Goal: Information Seeking & Learning: Learn about a topic

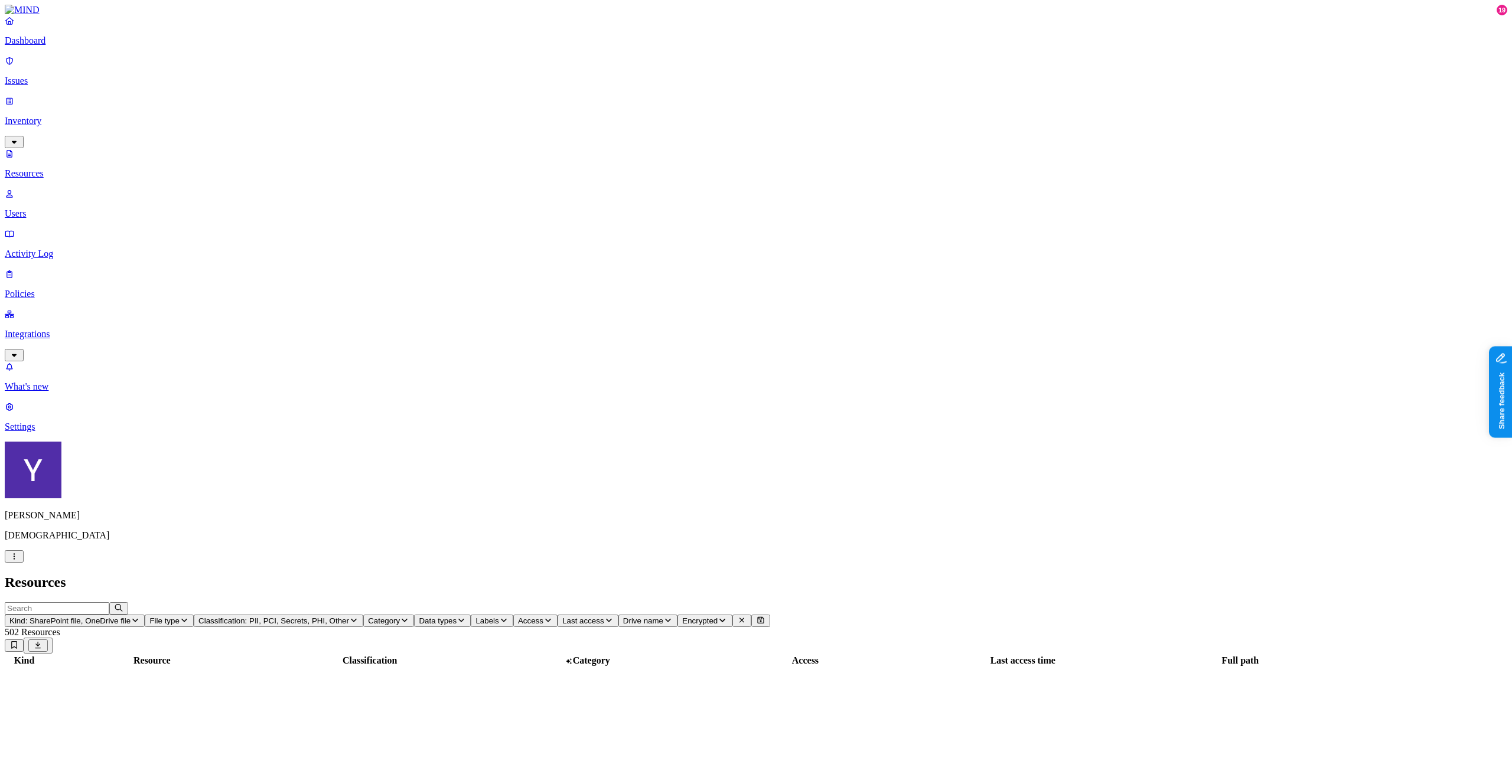
click at [111, 765] on html "Dashboard Issues Inventory Resources Users Activity Log Policies Integrations W…" at bounding box center [756, 554] width 1512 height 1109
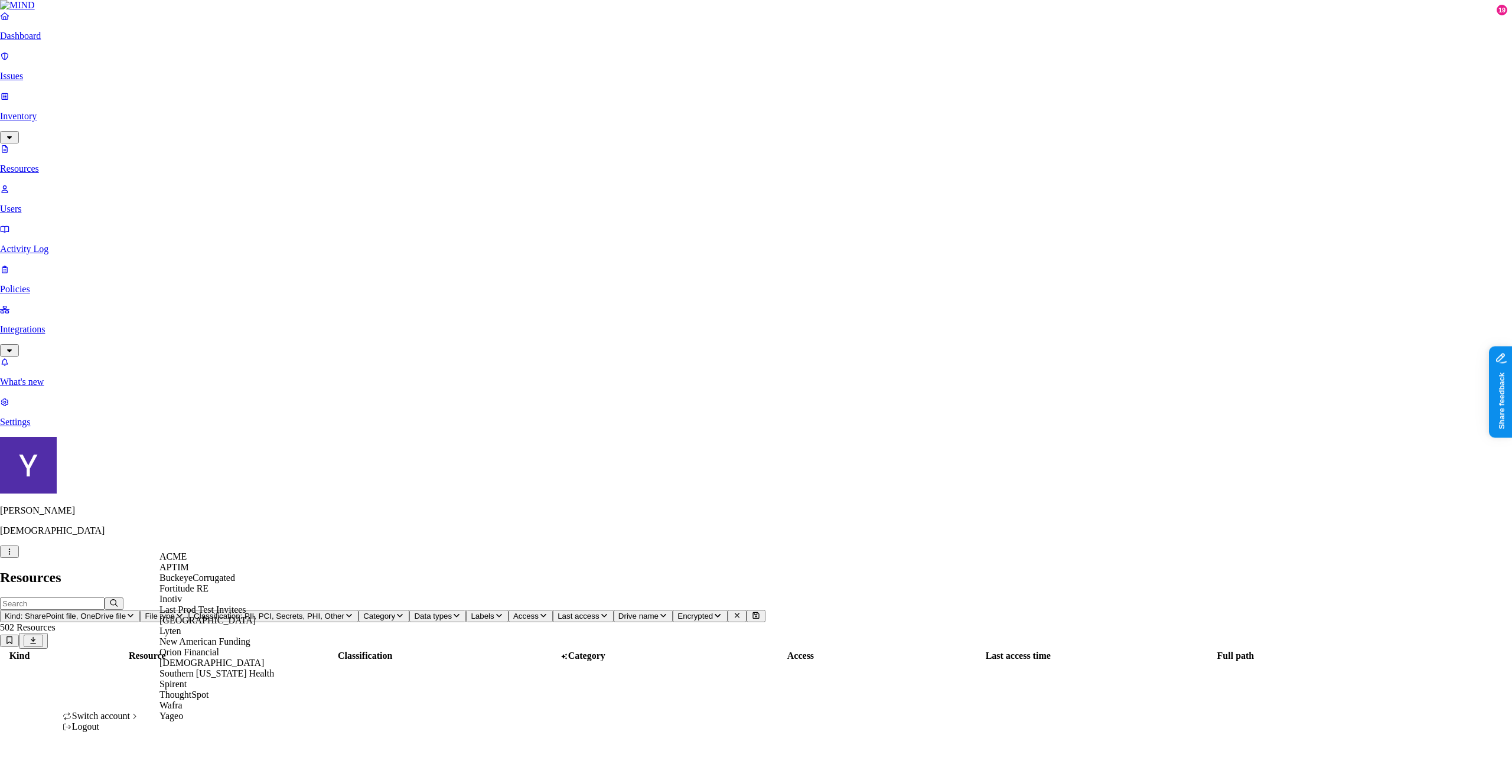
click at [77, 512] on html "Dashboard Issues Inventory Resources Users Activity Log Policies Integrations W…" at bounding box center [756, 552] width 1512 height 1104
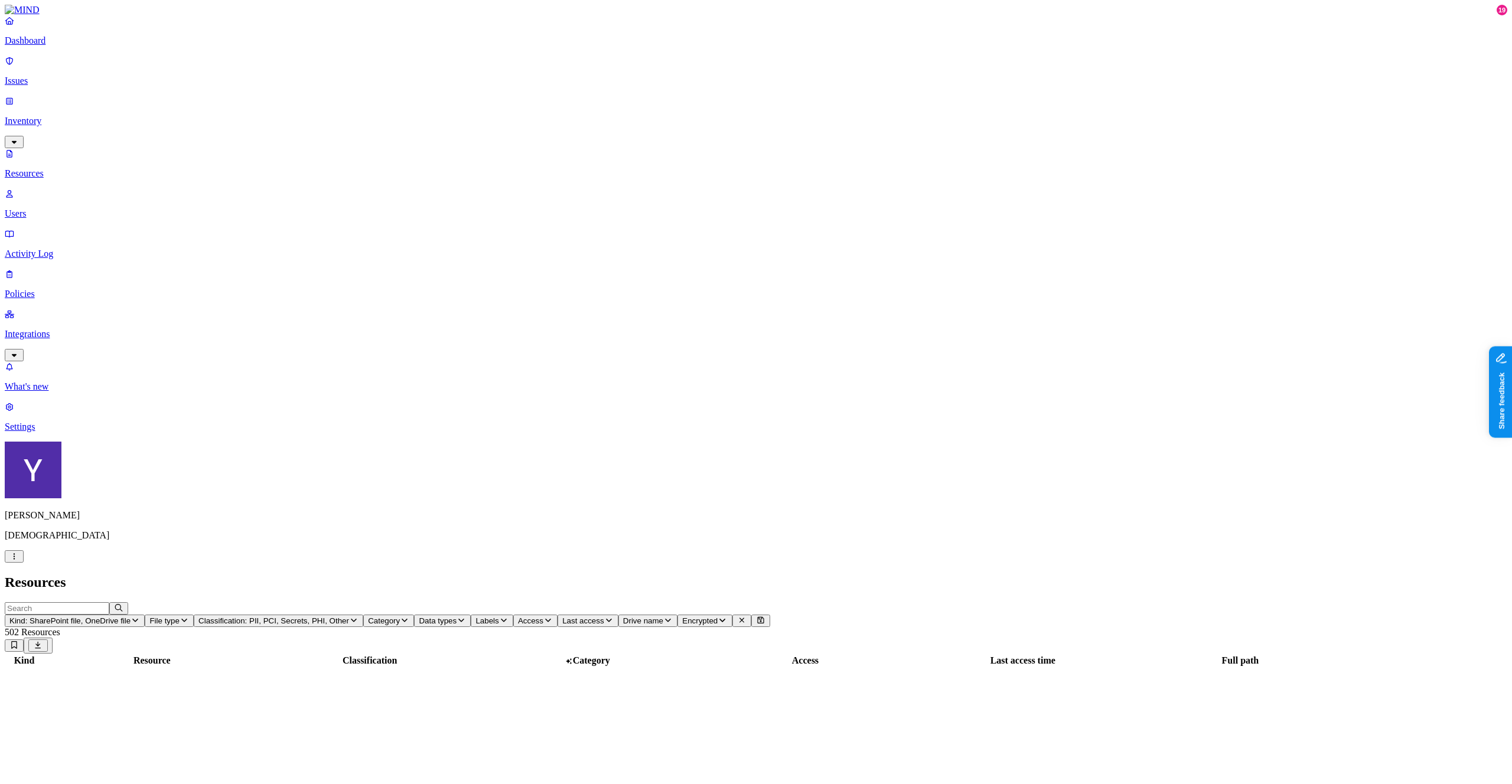
click at [55, 382] on nav "Dashboard Issues Inventory Resources Users Activity Log Policies Integrations W…" at bounding box center [756, 224] width 1503 height 417
click at [131, 617] on span "Kind: SharePoint file, OneDrive file" at bounding box center [70, 621] width 121 height 9
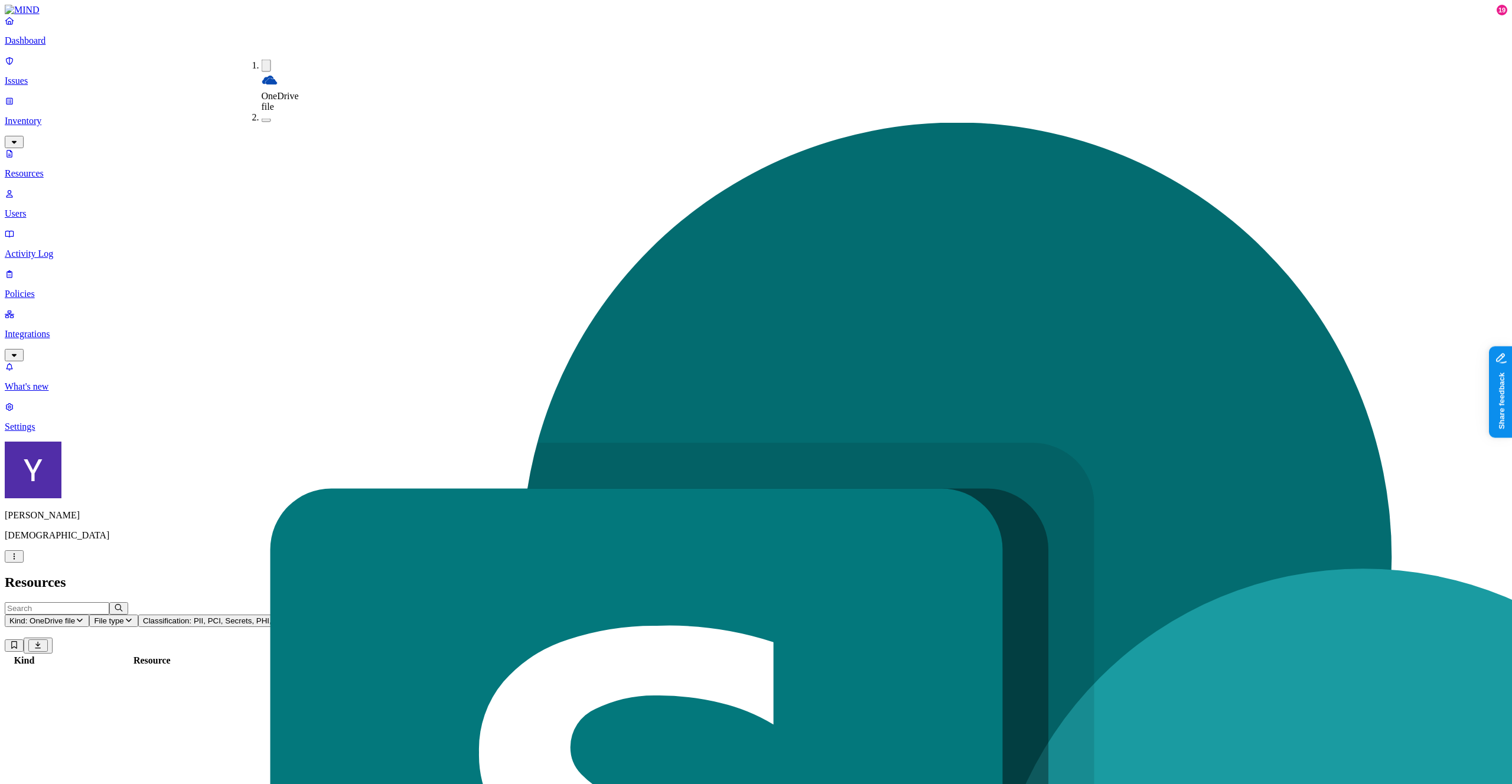
click at [262, 65] on button "button" at bounding box center [266, 66] width 9 height 12
type button "on"
click at [262, 60] on div "OneDrive file" at bounding box center [262, 86] width 0 height 53
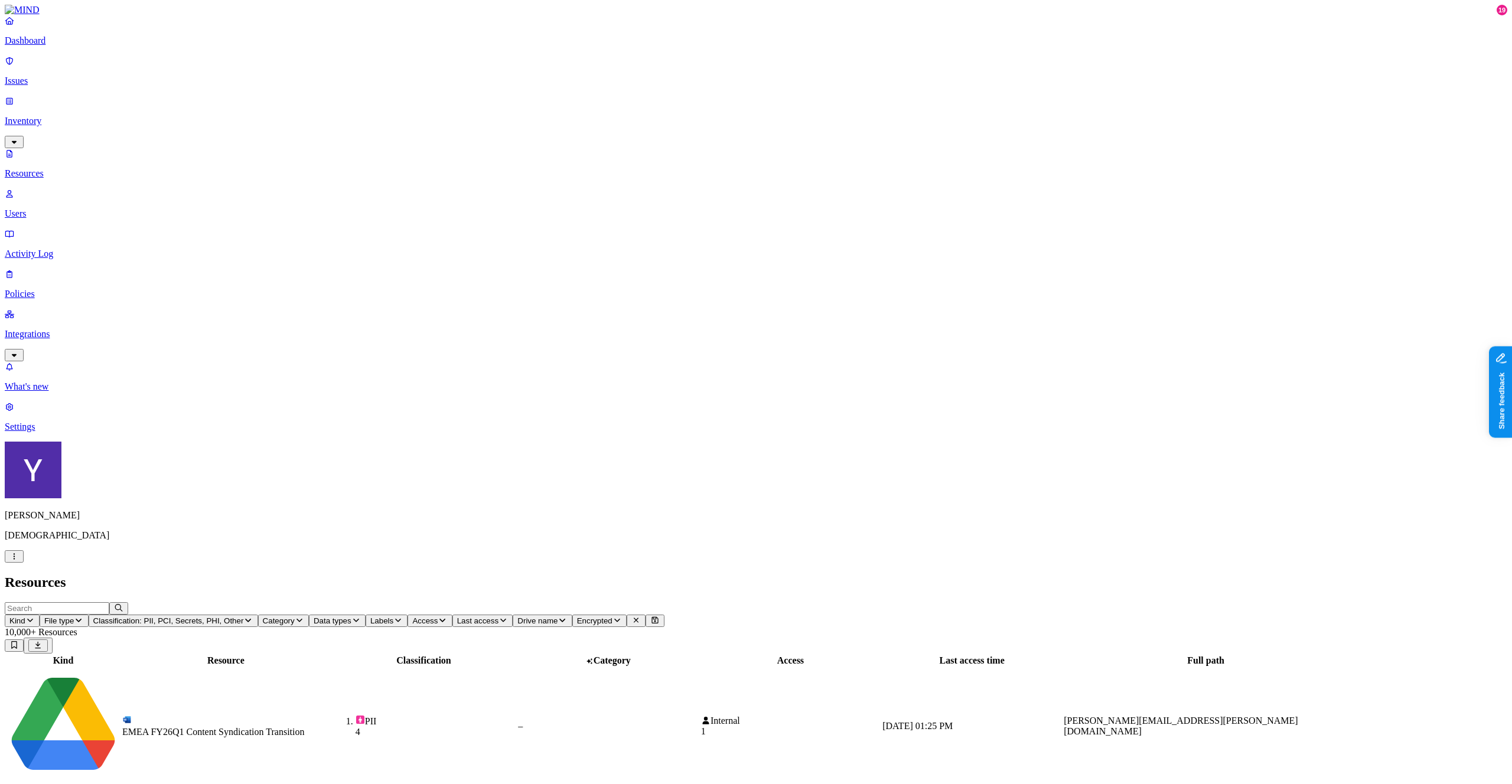
click at [74, 617] on span "File type" at bounding box center [59, 621] width 29 height 9
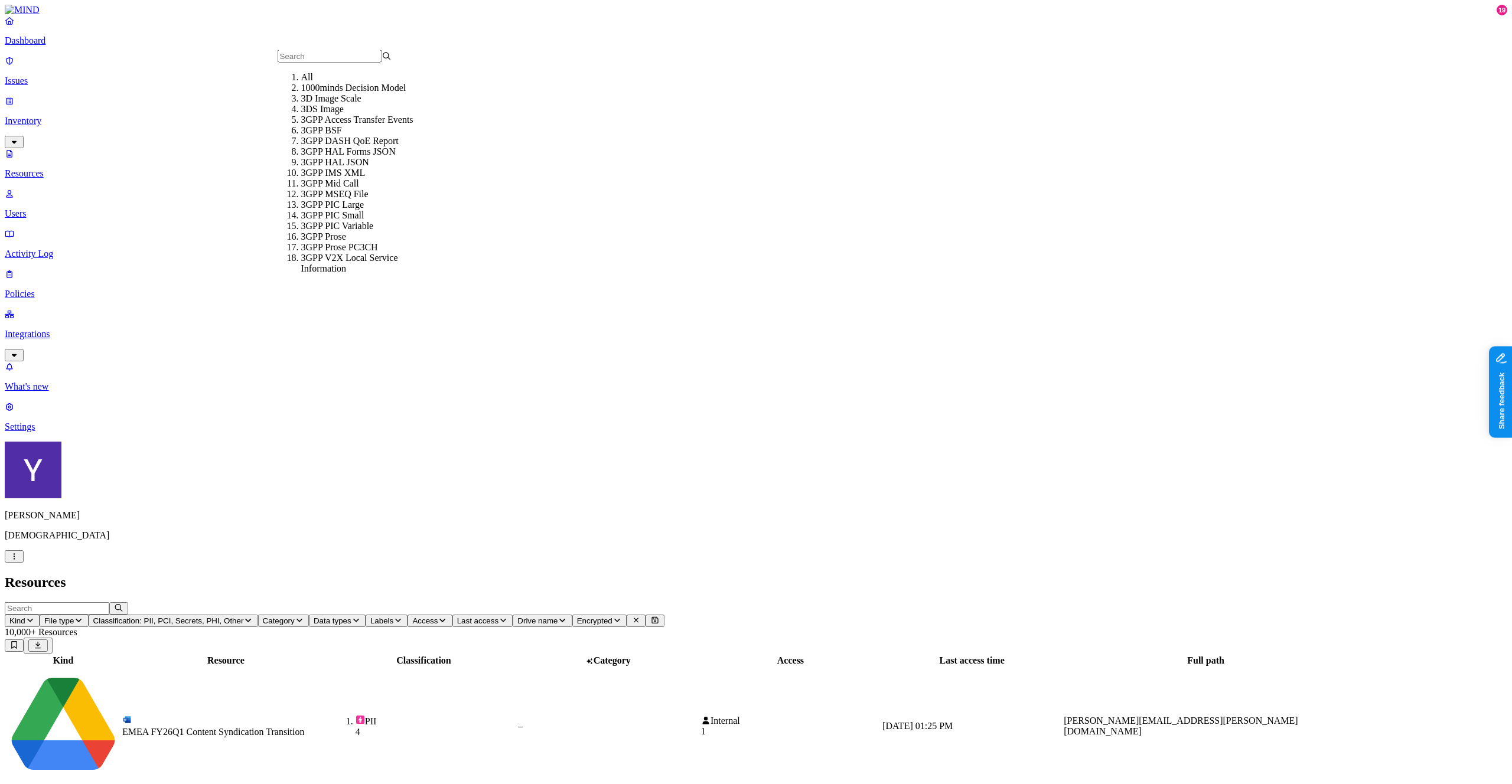
click at [35, 617] on icon "button" at bounding box center [30, 621] width 9 height 8
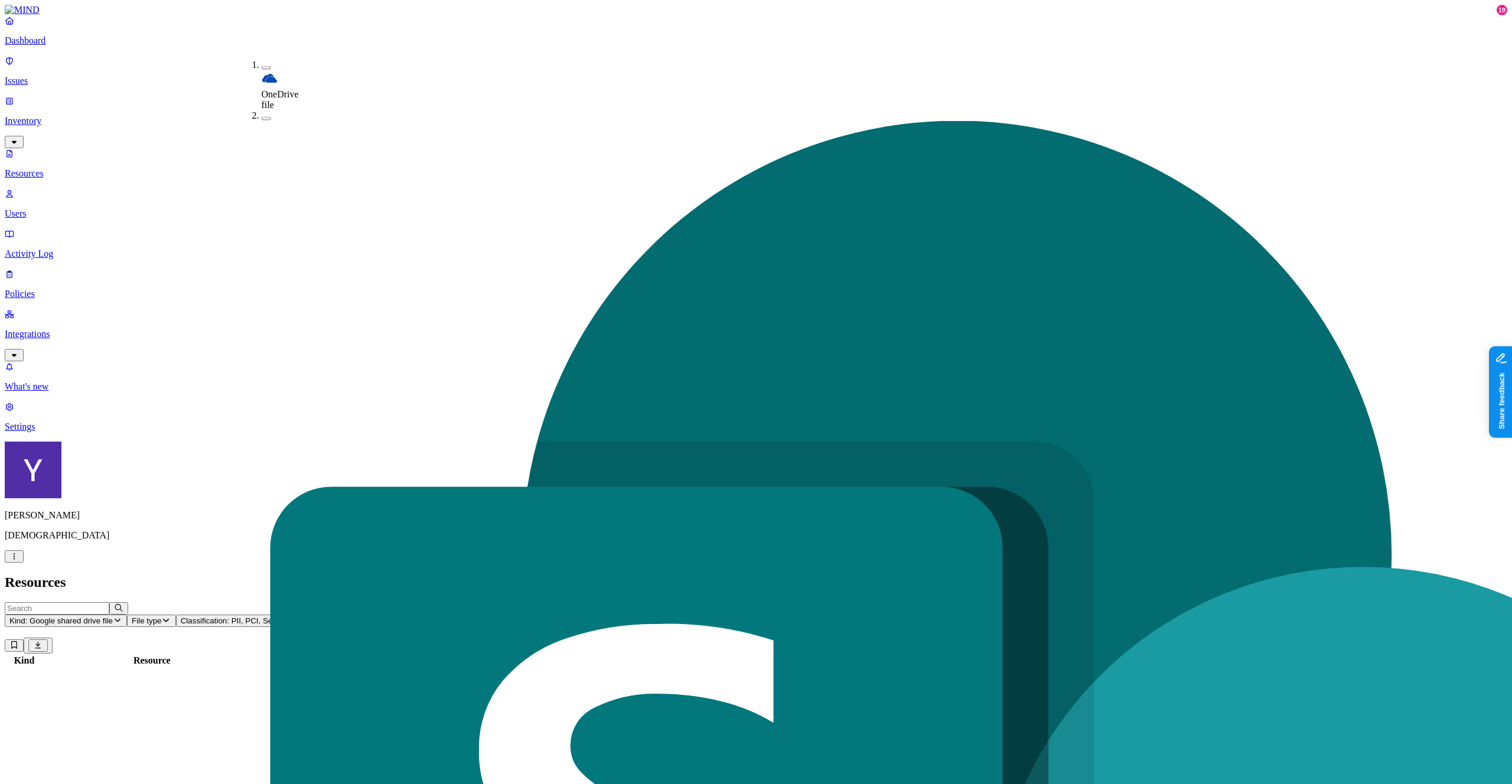
click at [91, 290] on nav "Dashboard Issues Inventory Resources Users Activity Log Policies Integrations W…" at bounding box center [756, 224] width 1503 height 417
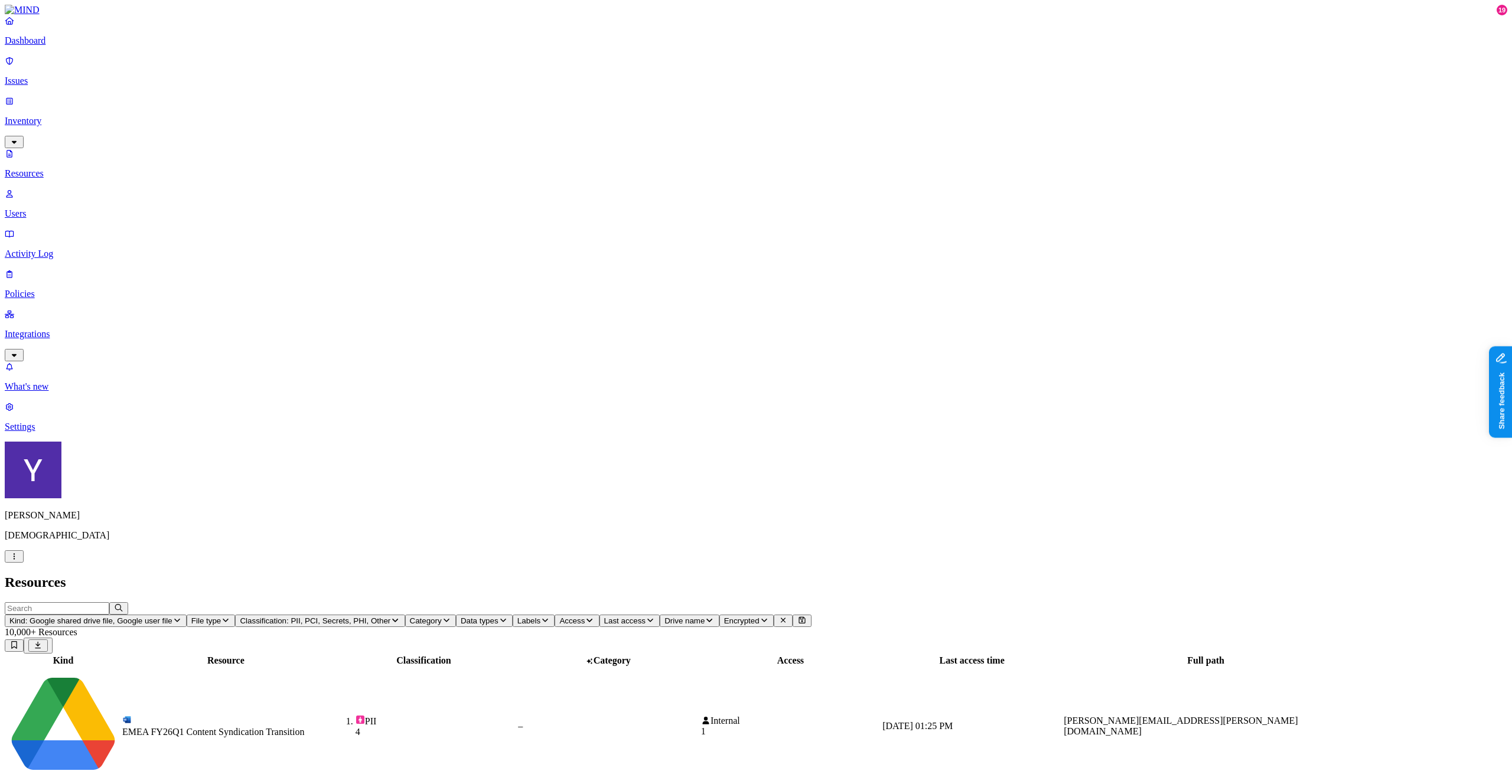
scroll to position [39, 0]
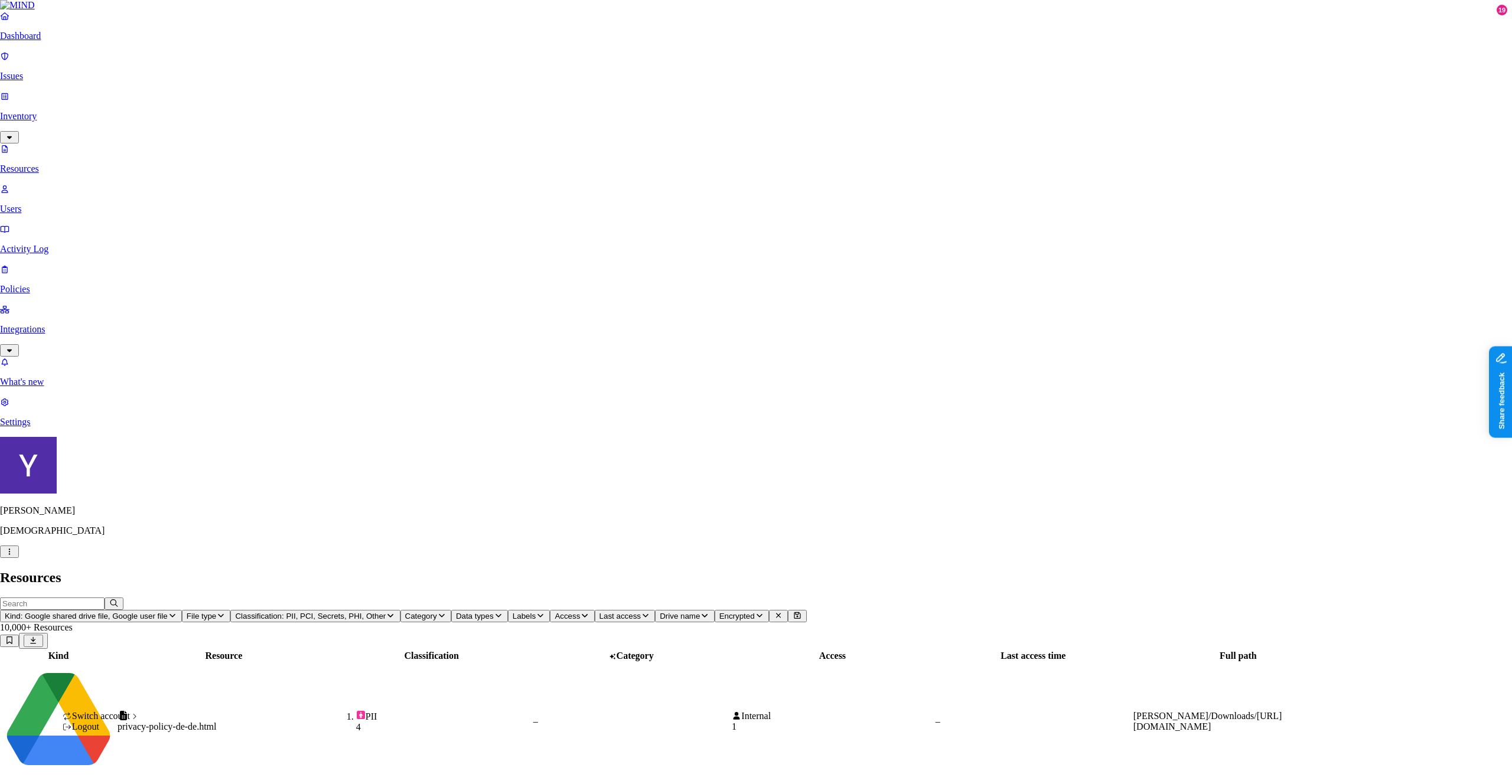
click at [185, 562] on span "ACME" at bounding box center [173, 556] width 27 height 10
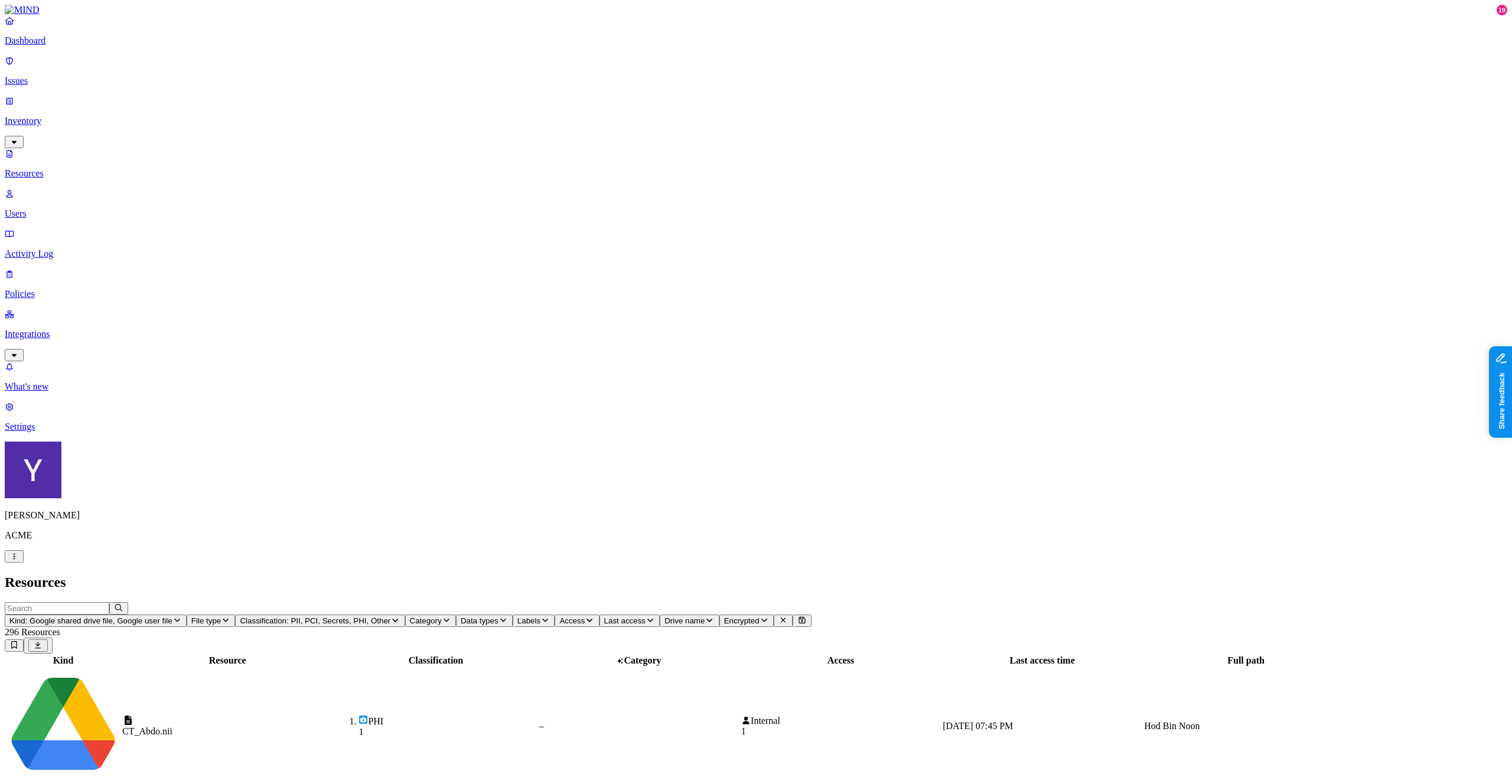
click at [64, 81] on link "Issues" at bounding box center [756, 71] width 1503 height 31
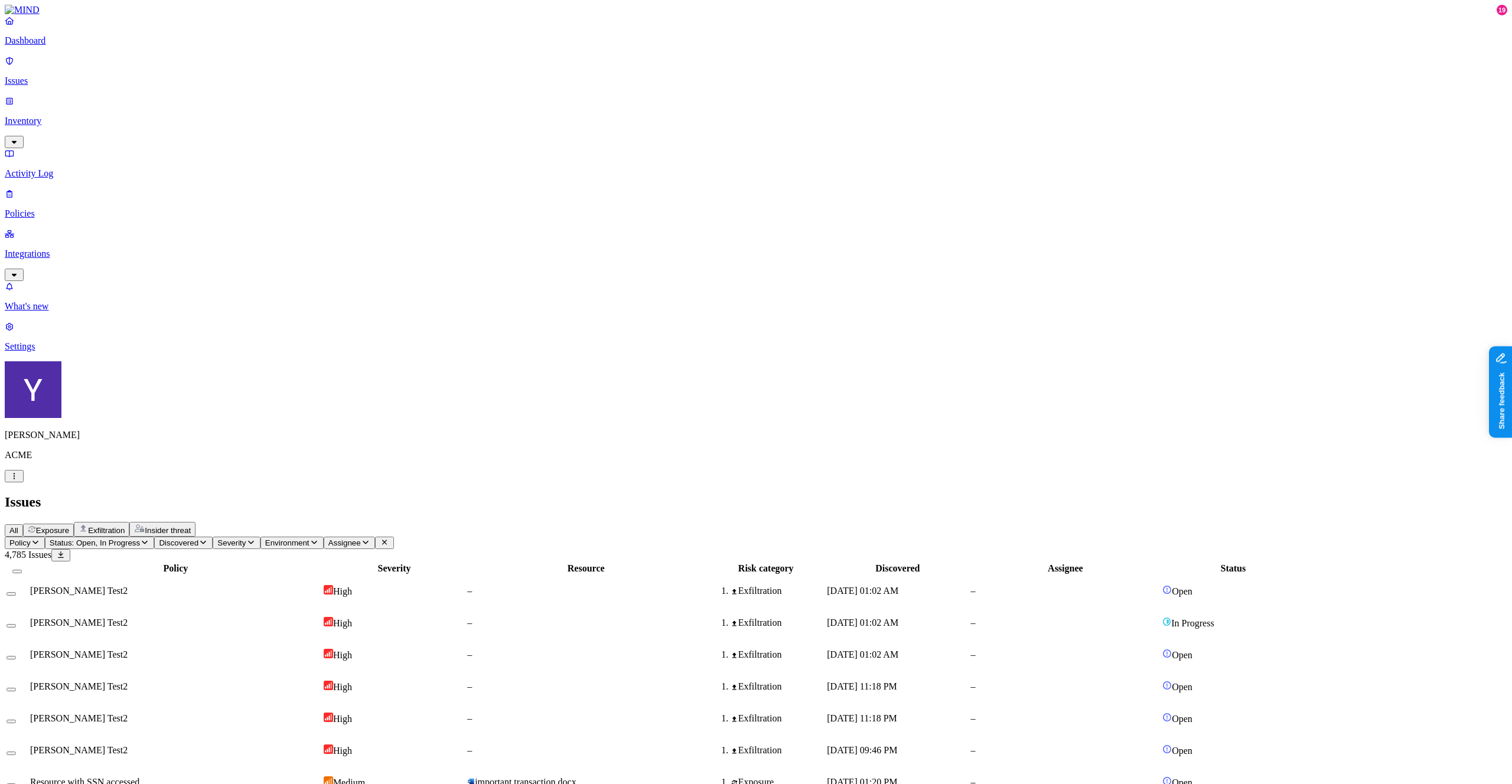
click at [208, 539] on icon "button" at bounding box center [203, 543] width 9 height 8
click at [245, 539] on span "Severity" at bounding box center [231, 543] width 29 height 9
click at [310, 539] on span "Environment" at bounding box center [287, 543] width 44 height 9
click at [361, 539] on span "Assignee" at bounding box center [345, 543] width 33 height 9
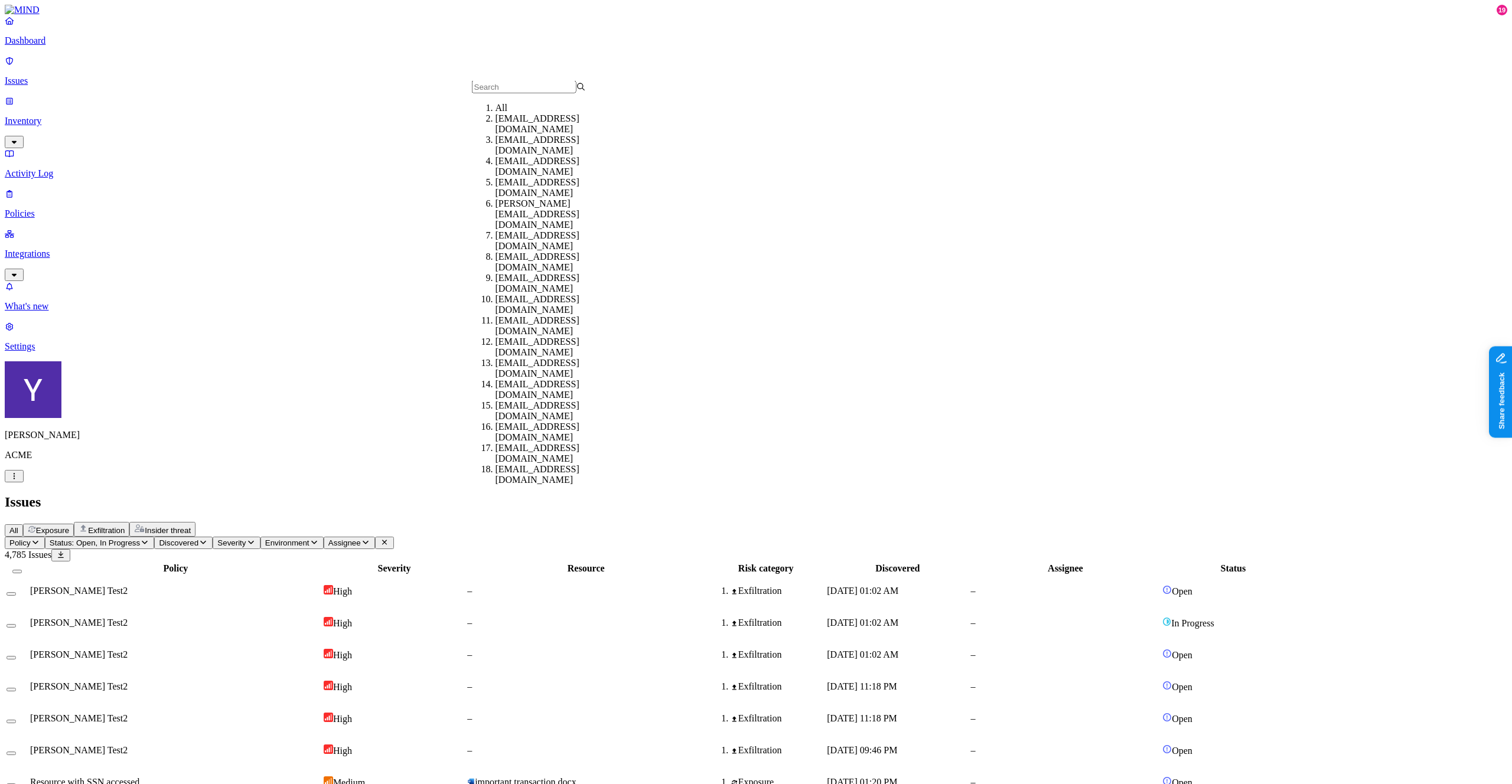
click at [45, 537] on button "Policy" at bounding box center [25, 543] width 40 height 12
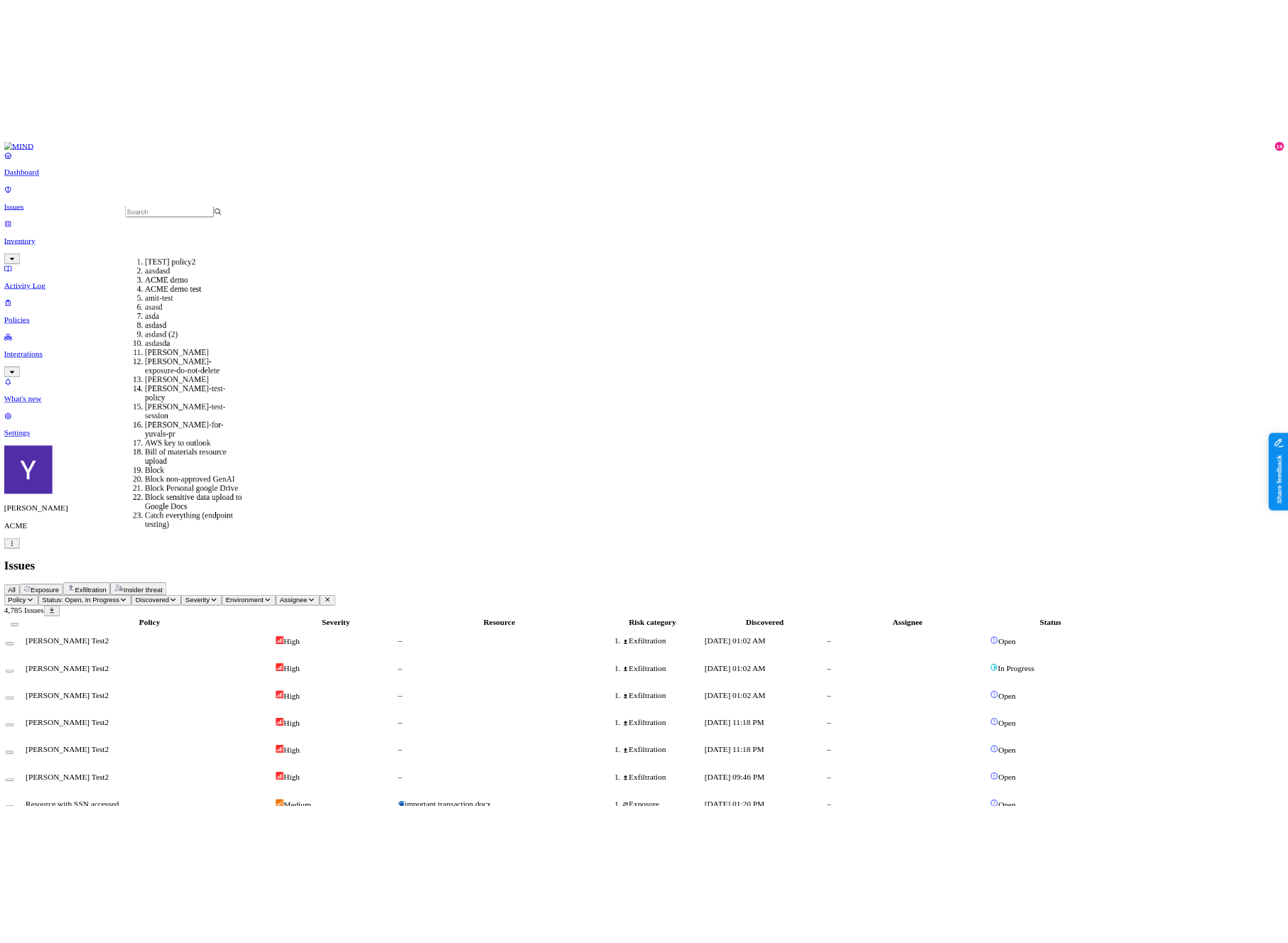
scroll to position [174, 0]
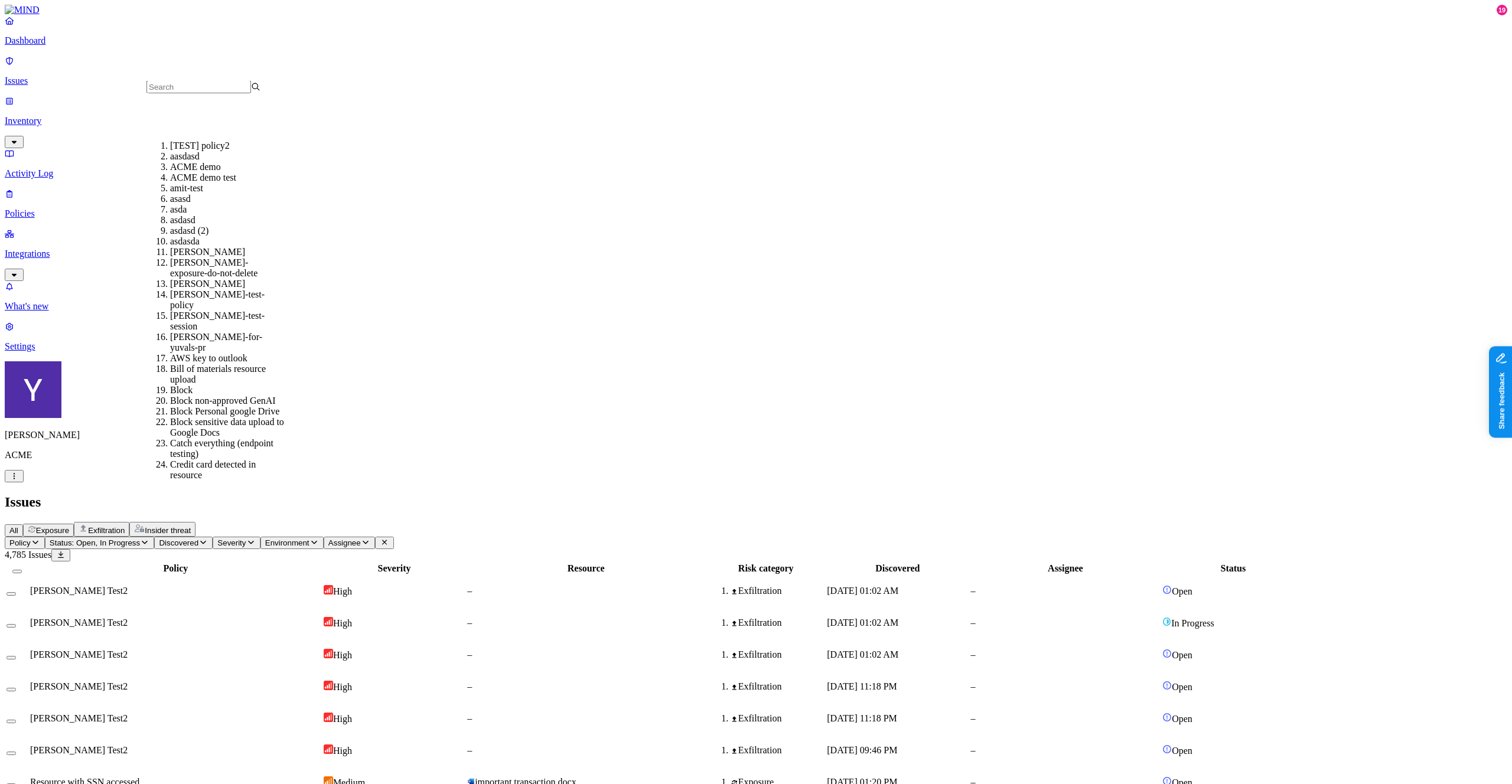
click at [310, 539] on span "Environment" at bounding box center [287, 543] width 44 height 9
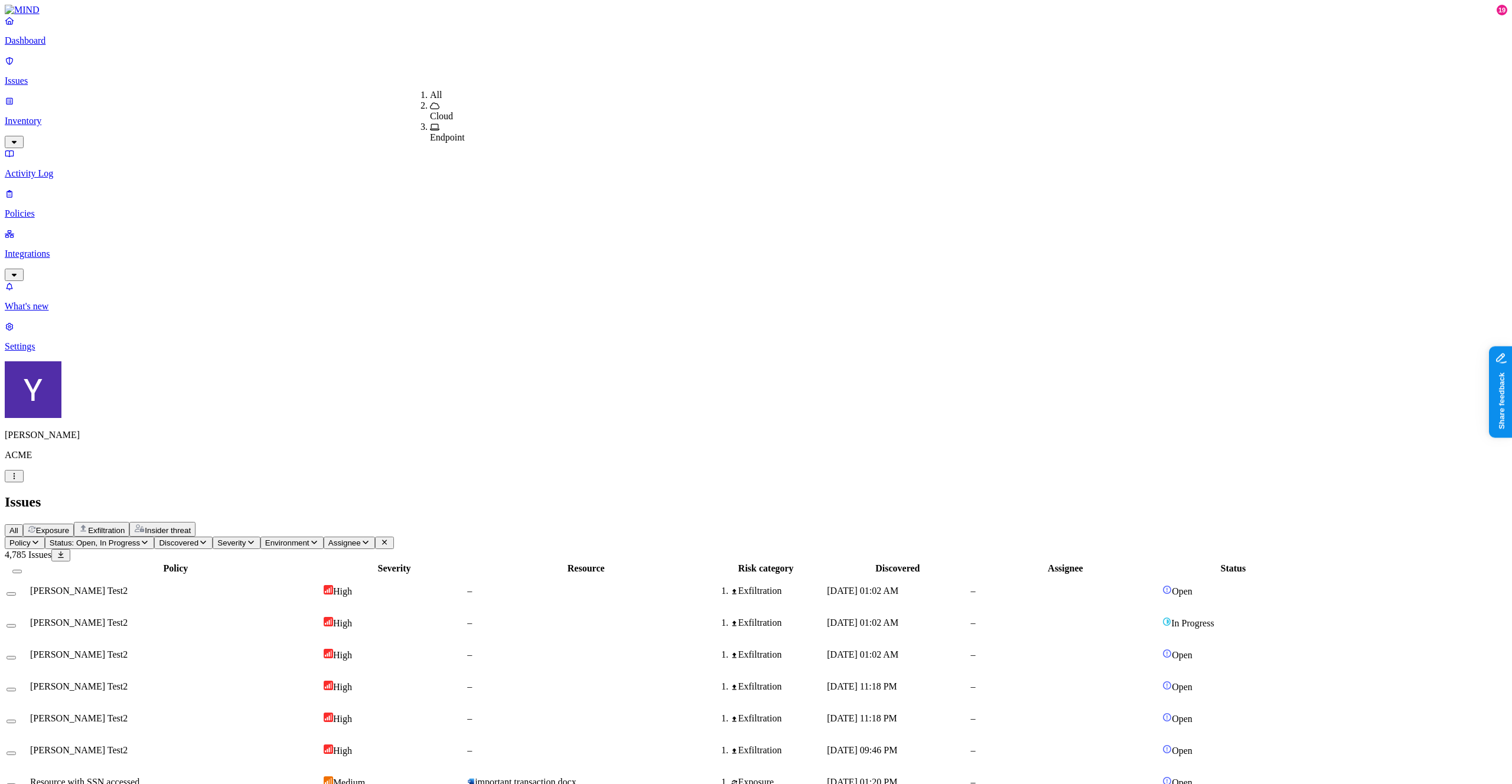
click at [260, 537] on button "Severity" at bounding box center [236, 543] width 47 height 12
click at [31, 539] on span "Policy" at bounding box center [19, 543] width 21 height 9
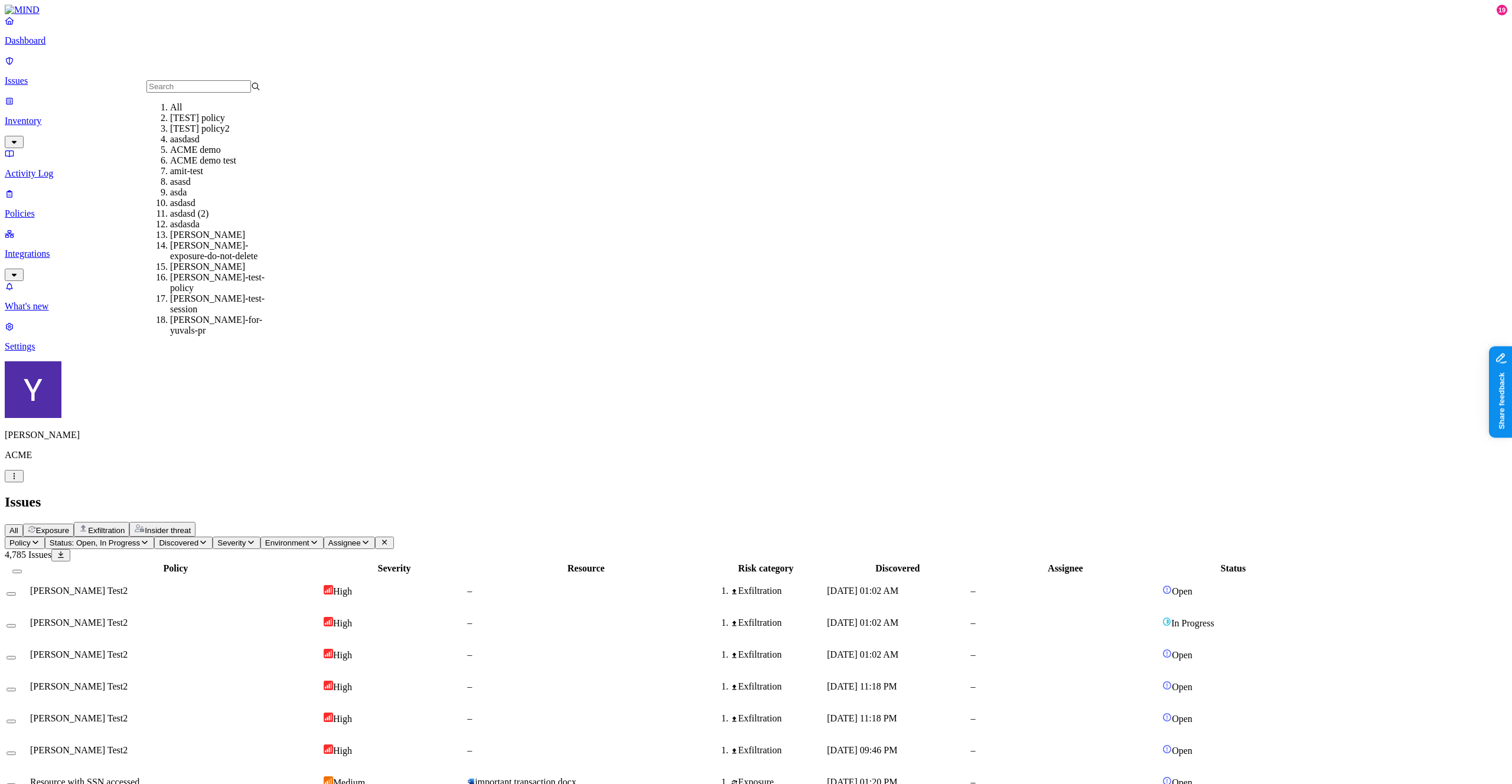
click at [190, 145] on div "aasdasd" at bounding box center [227, 139] width 114 height 11
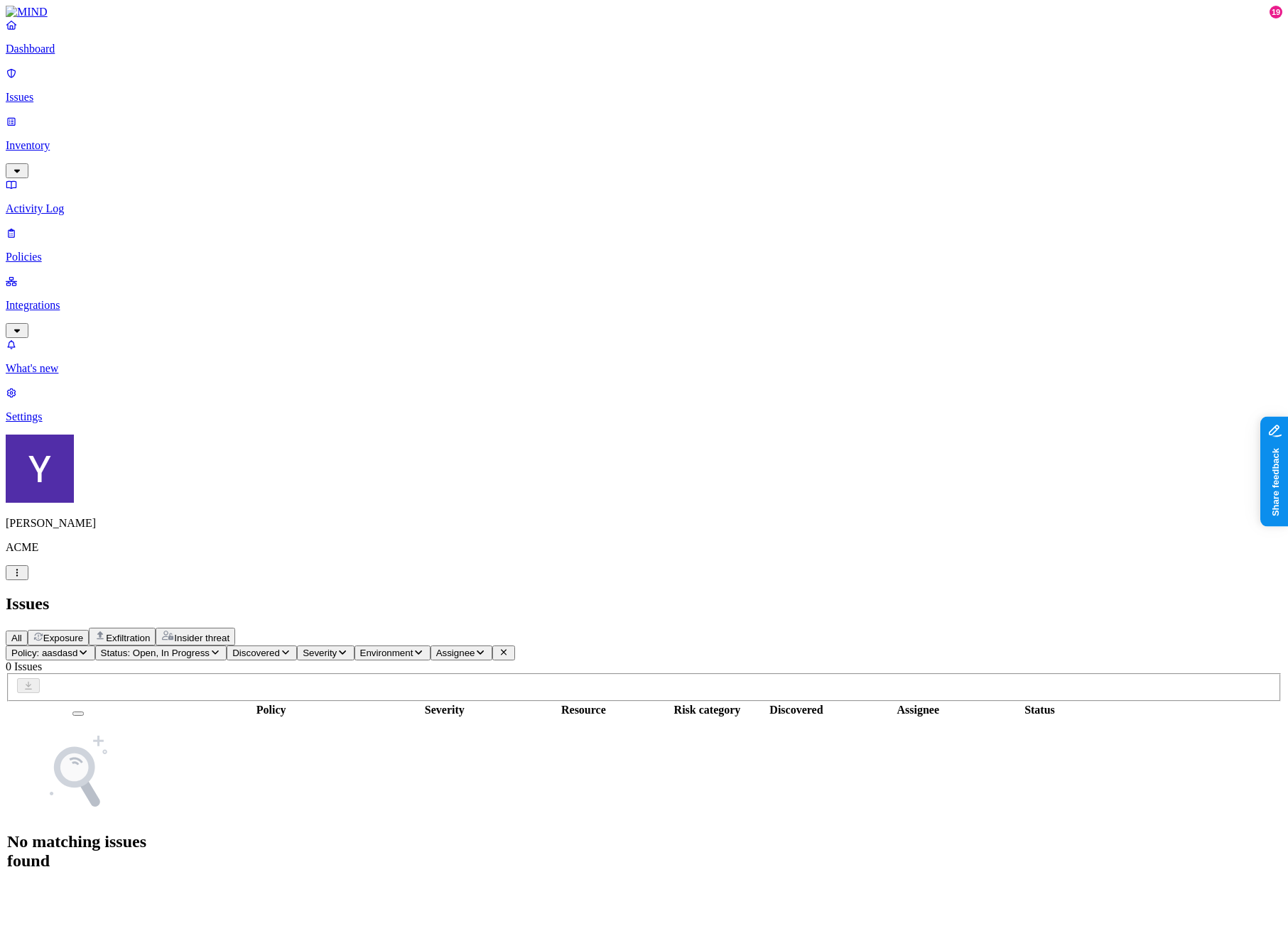
click at [77, 648] on span "Policy: aasdasd" at bounding box center [44, 653] width 66 height 10
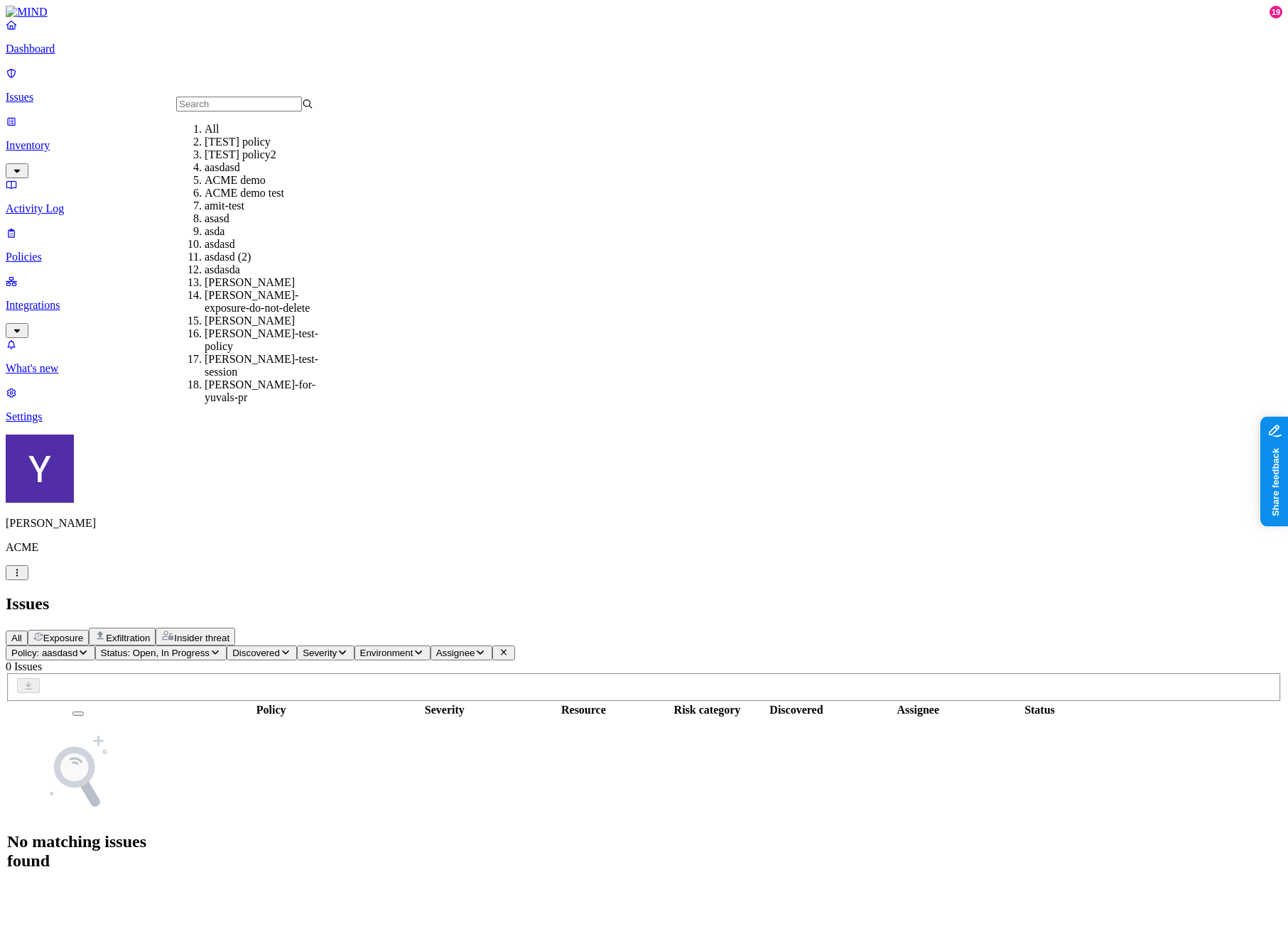
click at [205, 131] on div "All" at bounding box center [273, 129] width 137 height 13
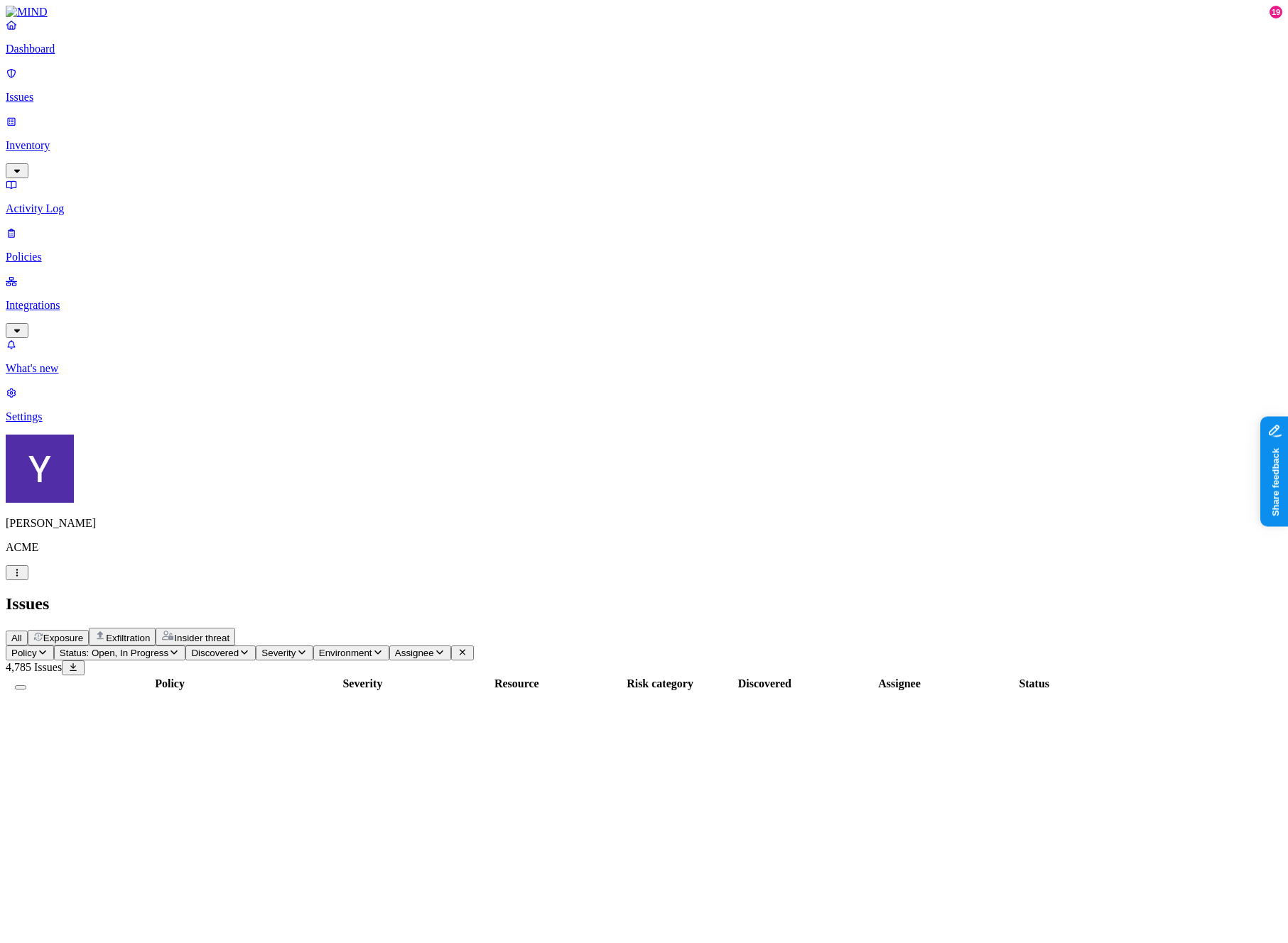
click at [54, 646] on button "Policy" at bounding box center [30, 653] width 48 height 15
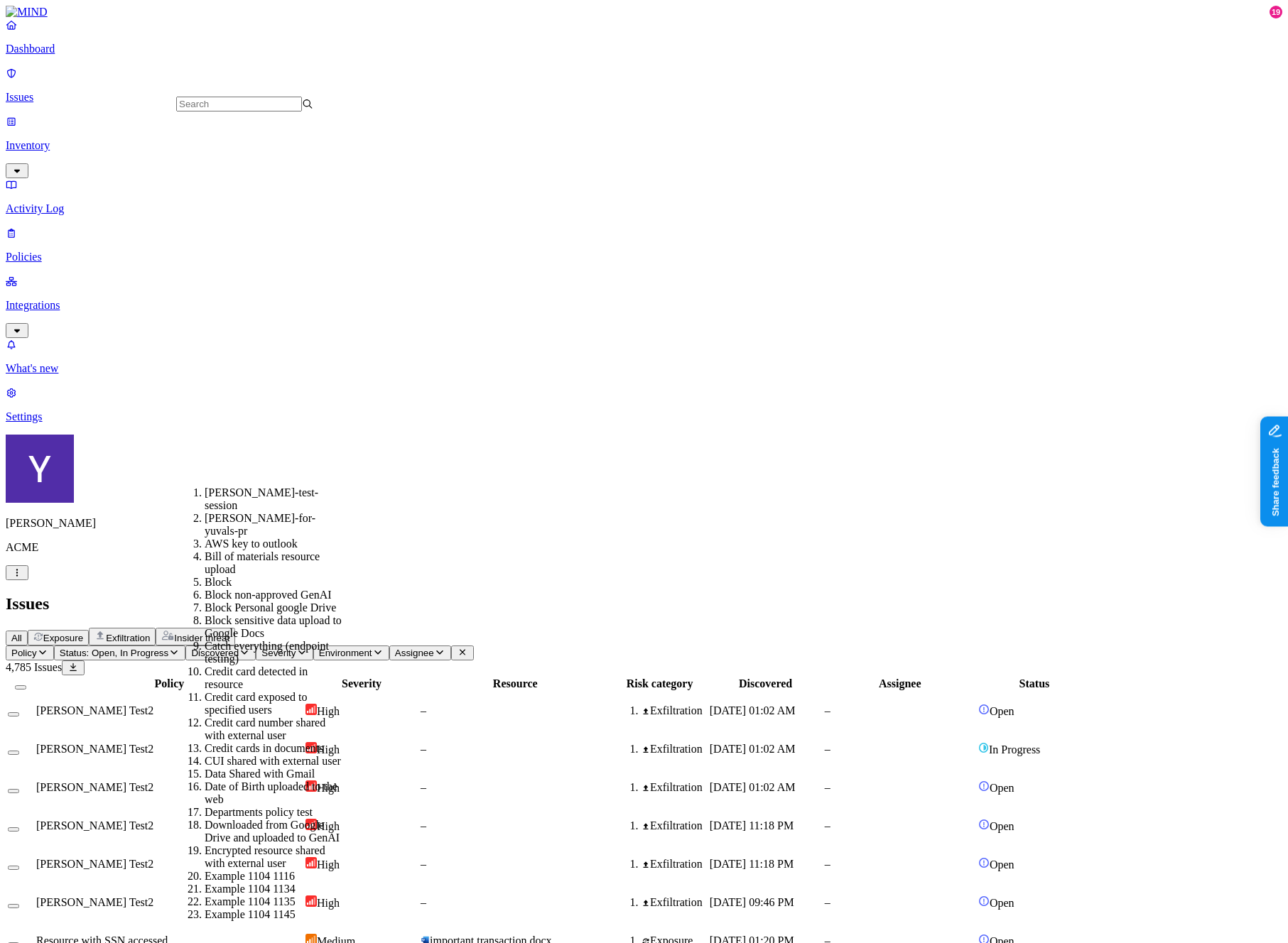
scroll to position [553, 0]
click at [217, 785] on div "Date of Birth uploaded to the web" at bounding box center [273, 797] width 137 height 25
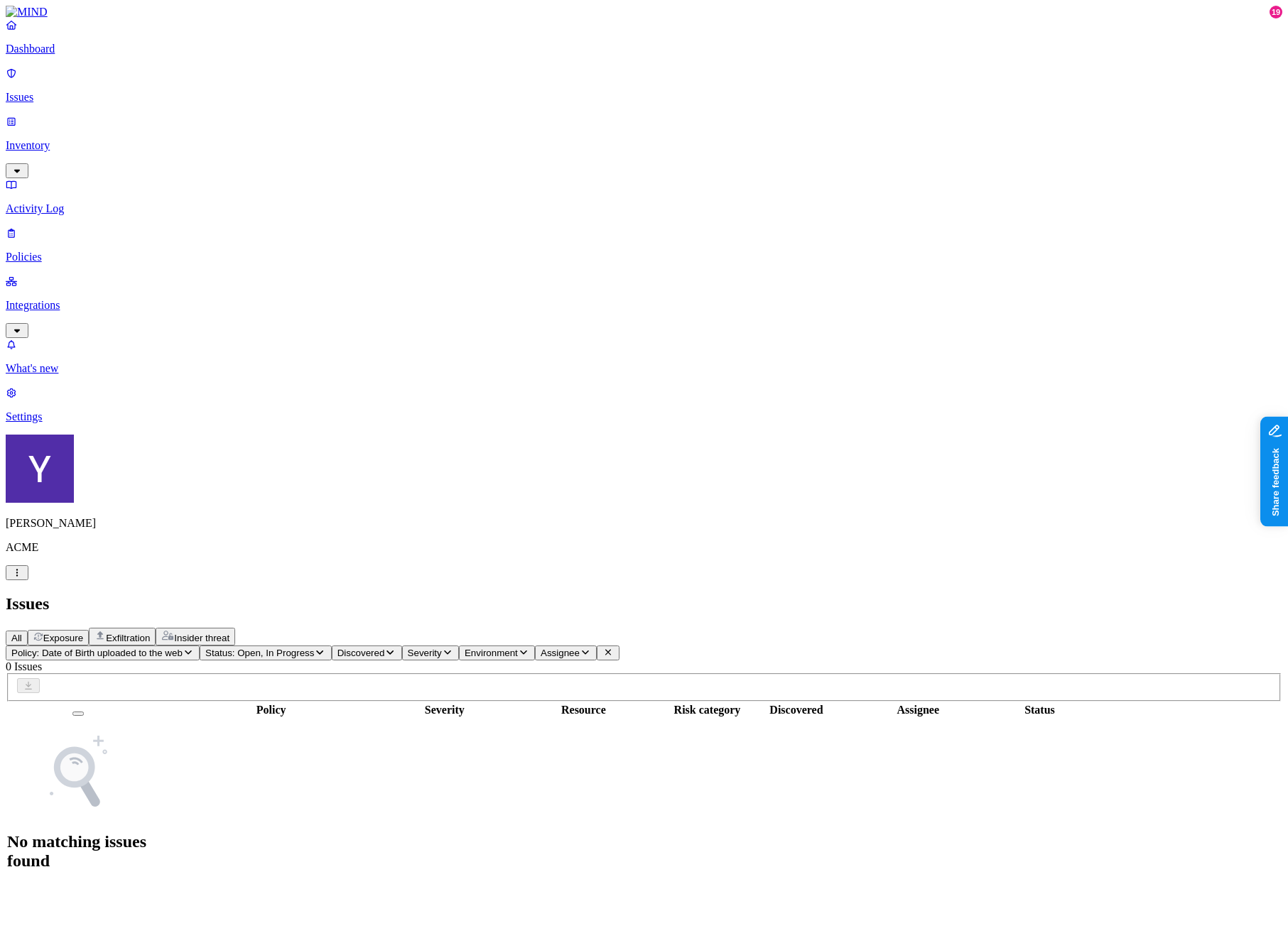
click at [199, 646] on button "Policy: Date of Birth uploaded to the web" at bounding box center [102, 653] width 194 height 15
click at [184, 648] on span "Policy: Suspicious file deletions by a user" at bounding box center [98, 653] width 173 height 10
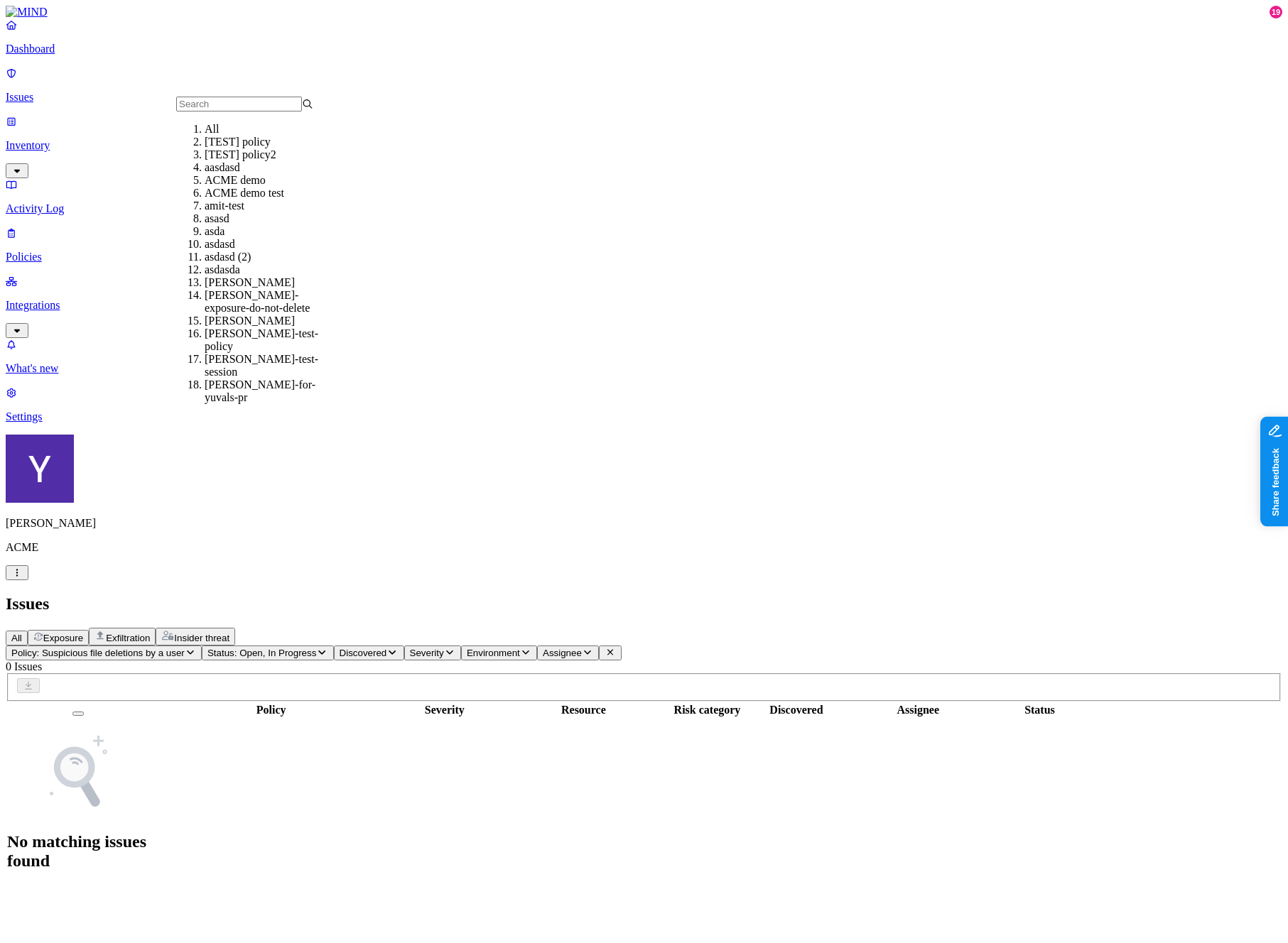
click at [226, 130] on div "All" at bounding box center [273, 129] width 137 height 13
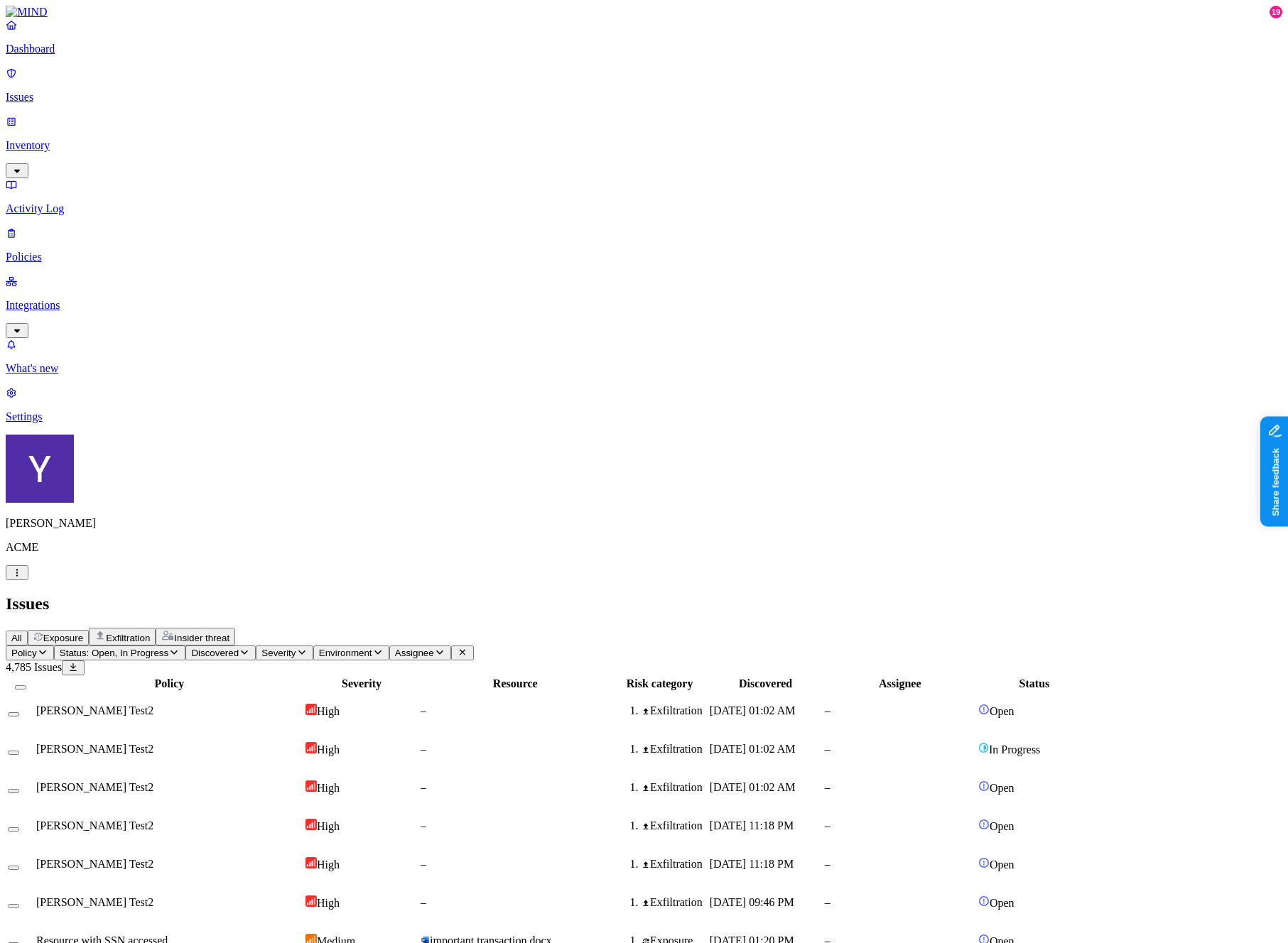
click at [54, 646] on button "Policy" at bounding box center [30, 653] width 48 height 15
type input "greg"
click at [234, 161] on div "[PERSON_NAME] Test2" at bounding box center [273, 155] width 137 height 13
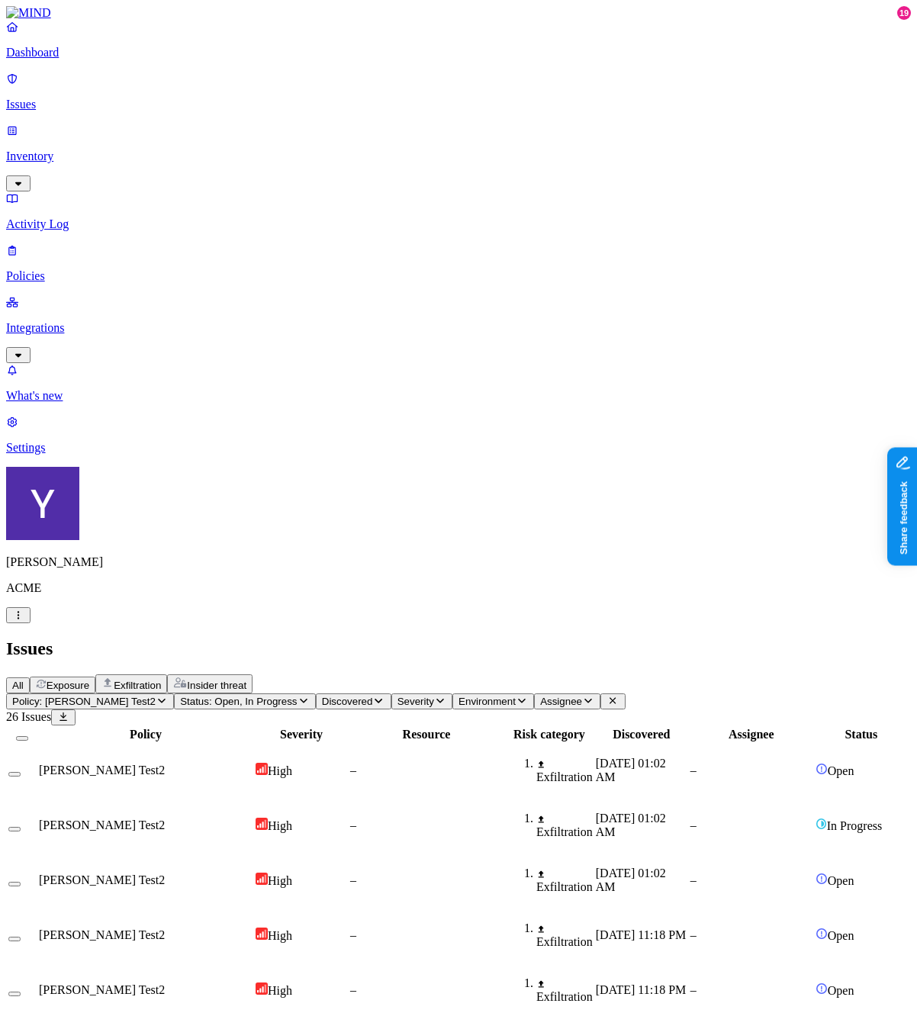
click at [434, 696] on span "Severity" at bounding box center [416, 701] width 37 height 11
click at [543, 159] on div "High" at bounding box center [543, 180] width 0 height 43
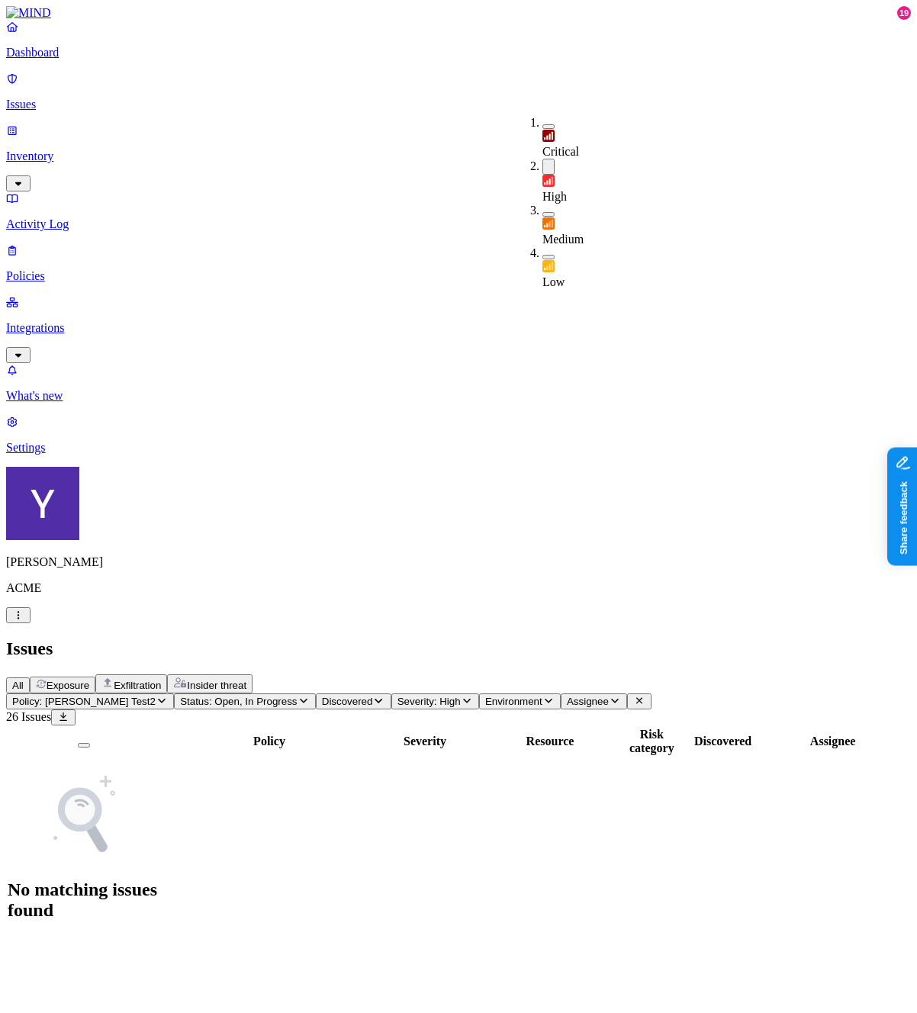
click at [543, 204] on div "Medium" at bounding box center [543, 225] width 0 height 43
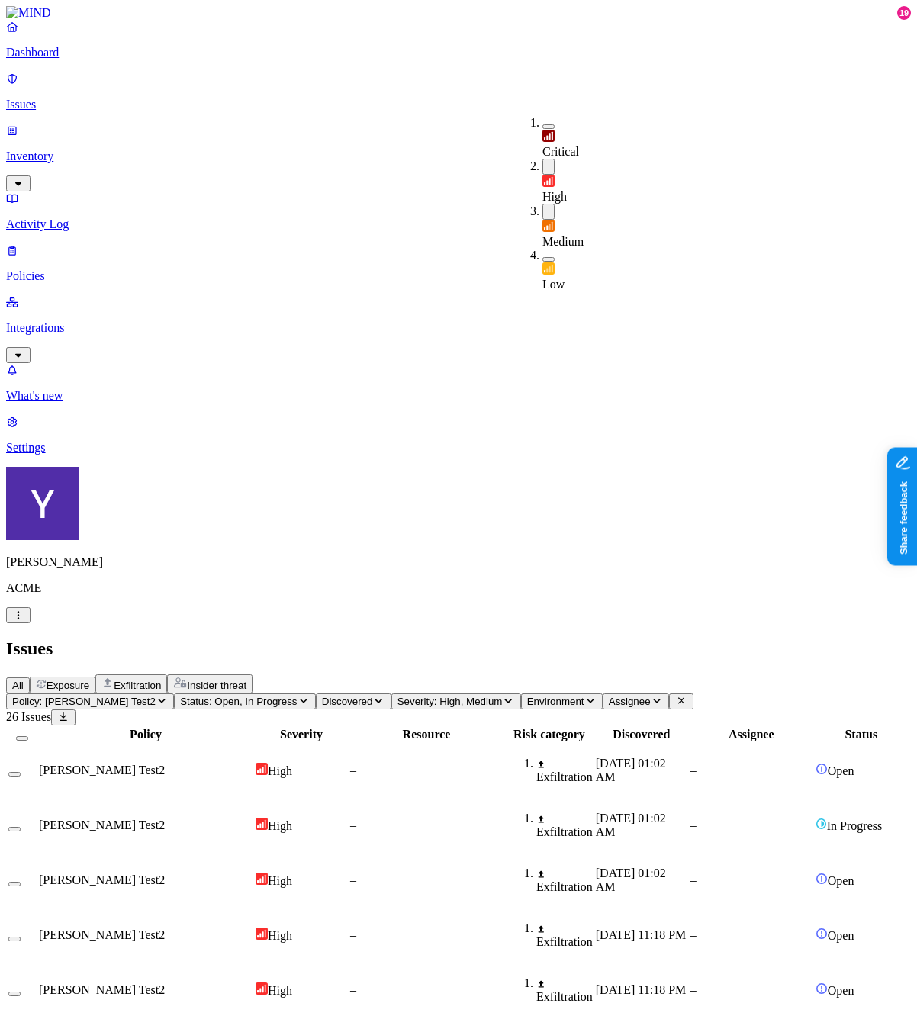
click at [156, 696] on span "Policy: GREG Test2" at bounding box center [83, 701] width 143 height 11
type input "gre"
click at [246, 159] on div "[PERSON_NAME]" at bounding box center [293, 153] width 147 height 14
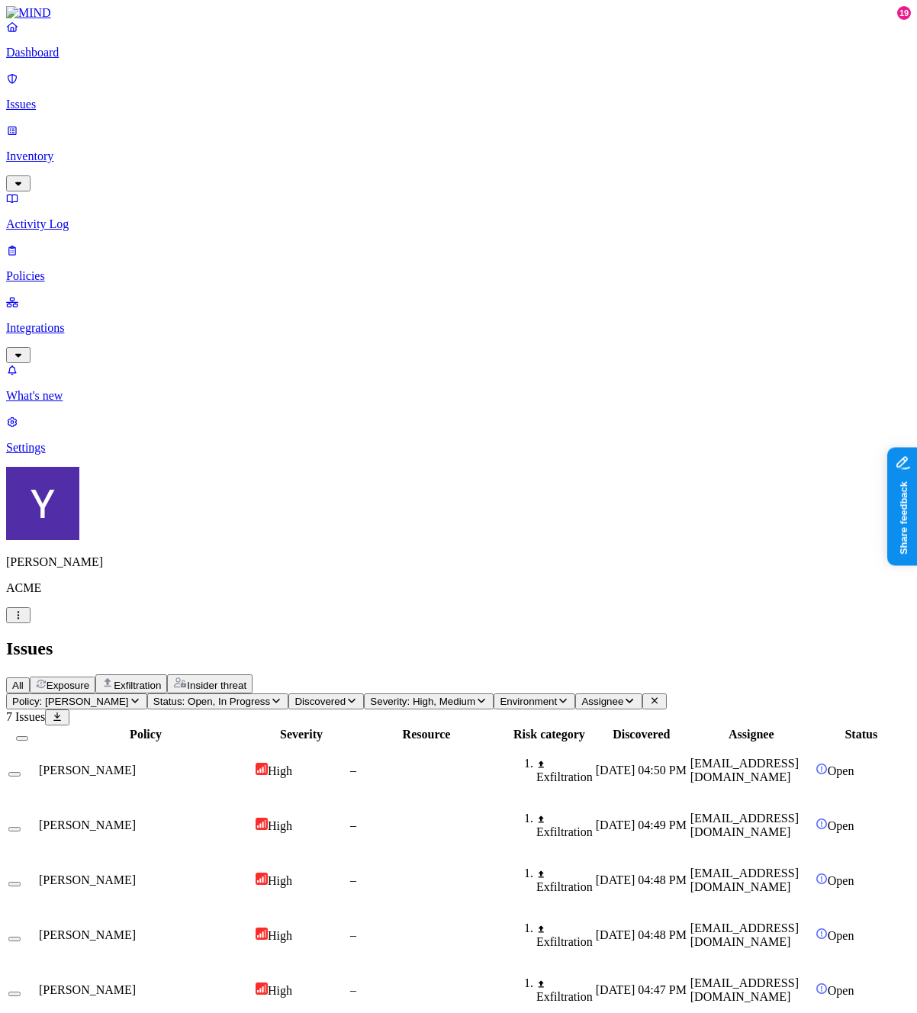
click at [550, 694] on div "Policy: GREG TEST Status: Open, In Progress Discovered Severity: High, Medium E…" at bounding box center [458, 911] width 905 height 435
click at [475, 696] on span "Severity: High, Medium" at bounding box center [422, 701] width 105 height 11
click at [161, 680] on span "Exfiltration" at bounding box center [137, 685] width 47 height 11
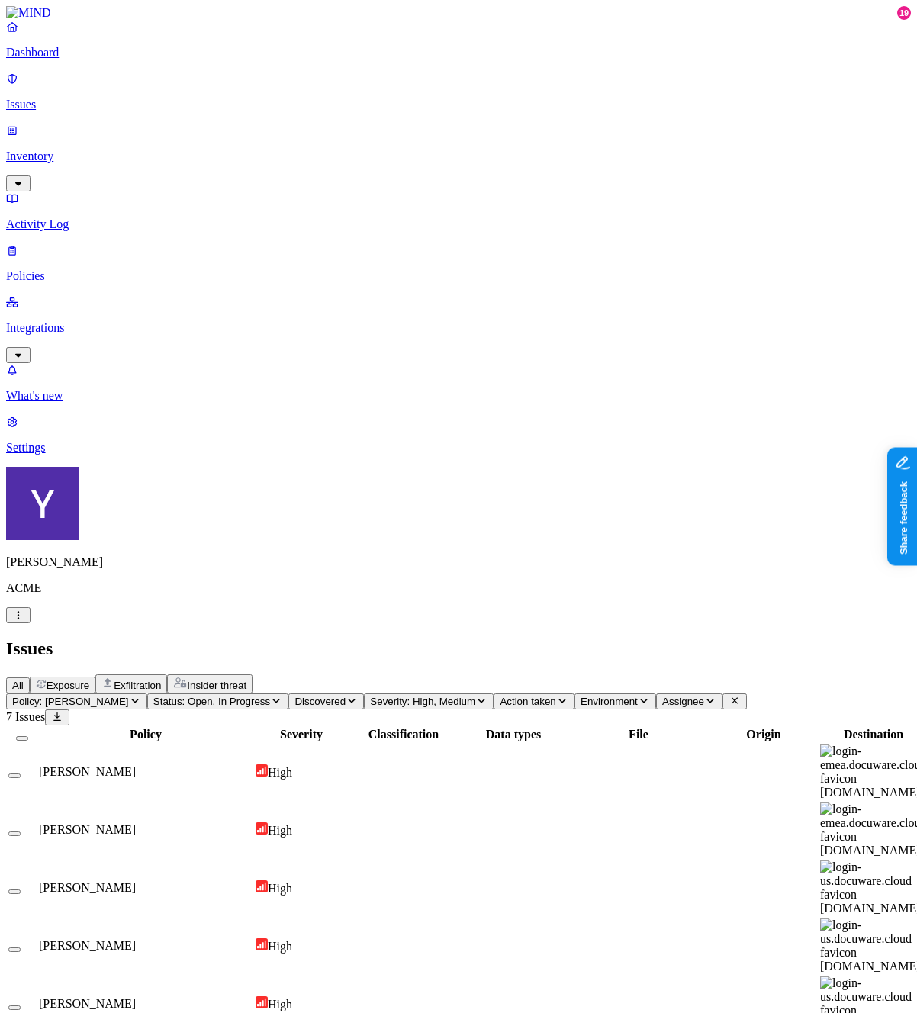
click at [304, 675] on div "All Exposure Exfiltration Insider threat" at bounding box center [458, 684] width 905 height 19
click at [89, 680] on span "Exposure" at bounding box center [68, 685] width 43 height 11
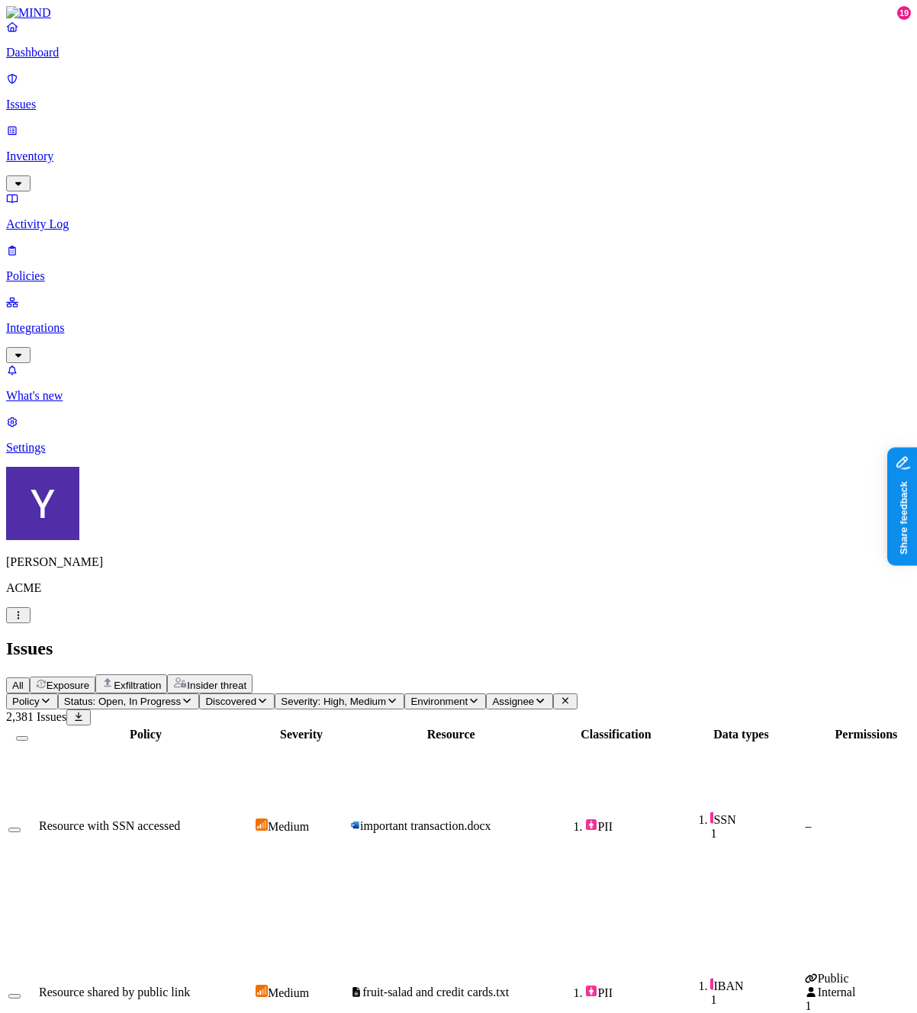
click at [246, 677] on div "Insider threat" at bounding box center [209, 684] width 73 height 14
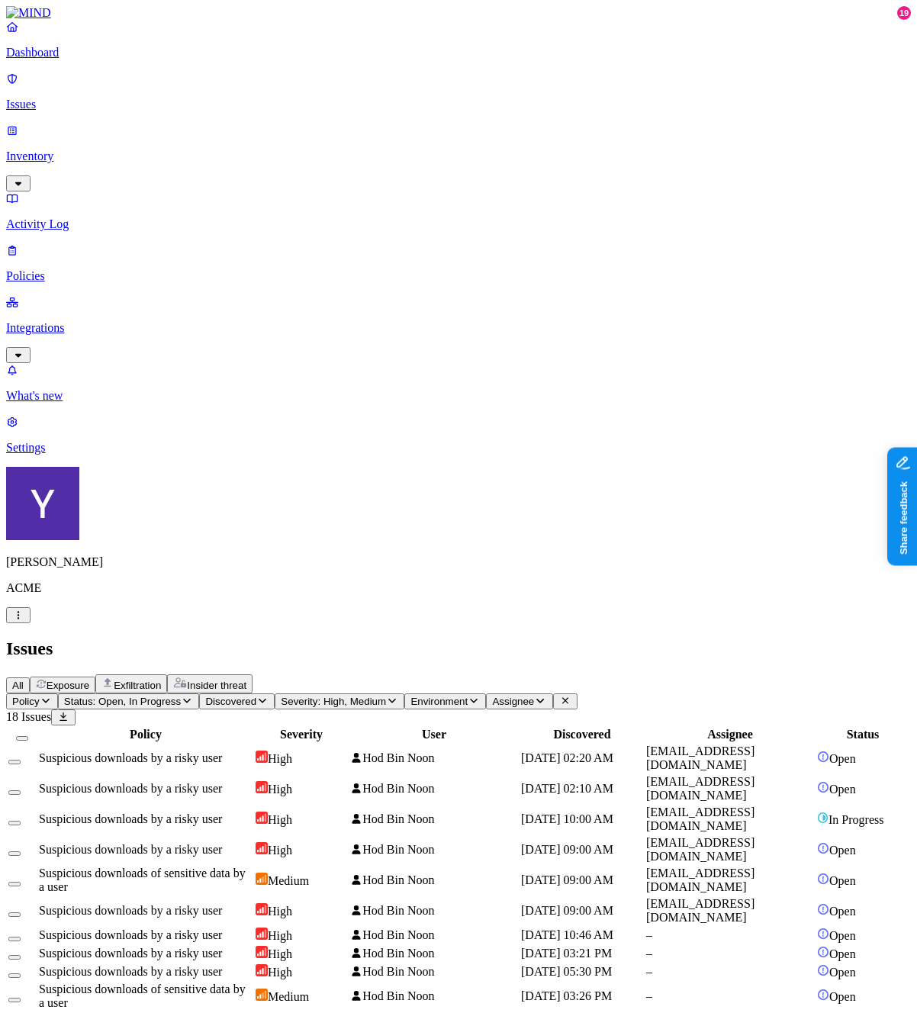
click at [181, 696] on span "Status: Open, In Progress" at bounding box center [122, 701] width 117 height 11
click at [304, 147] on span "Open" at bounding box center [290, 153] width 27 height 13
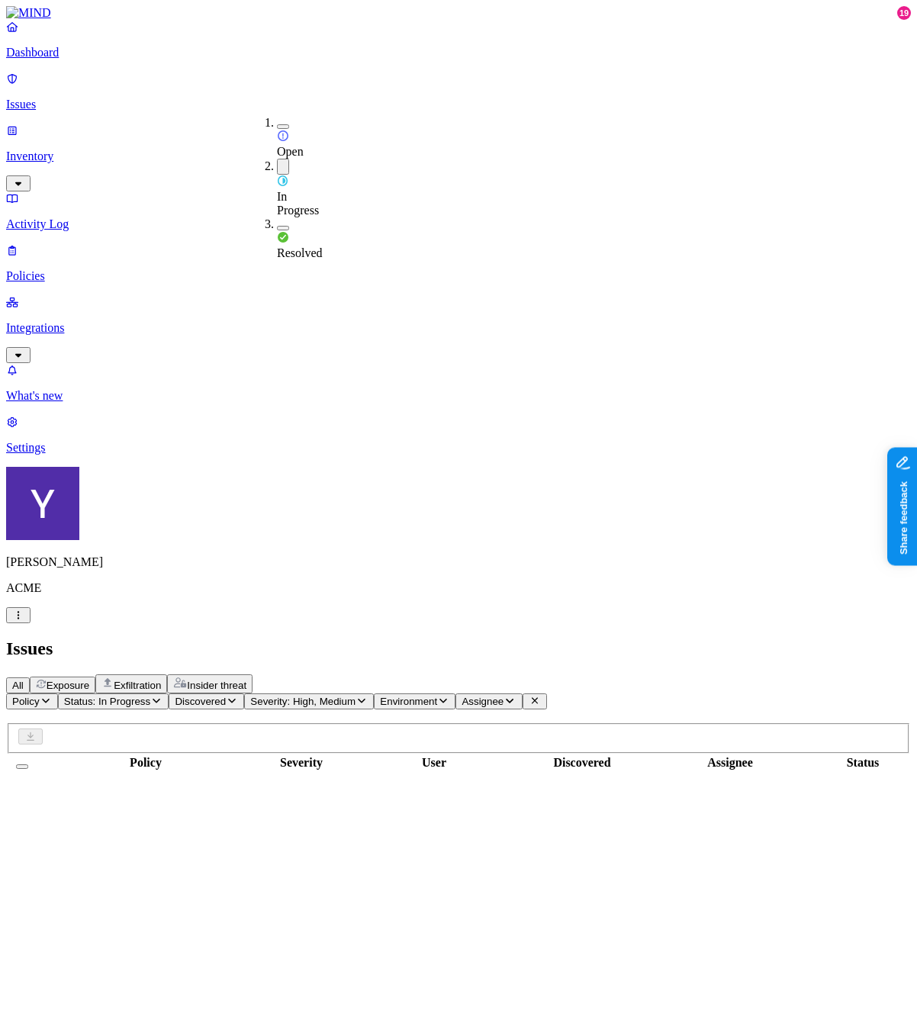
click at [283, 175] on img at bounding box center [282, 181] width 11 height 12
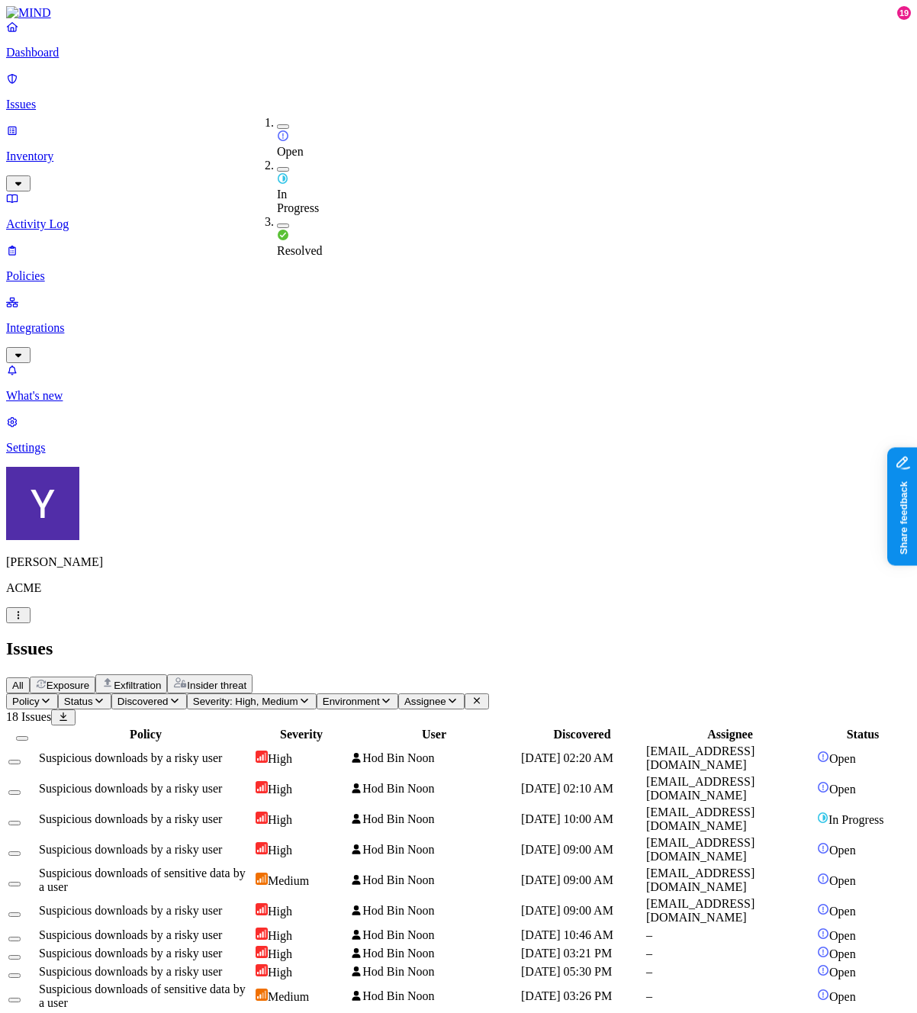
click at [298, 696] on span "Severity: High, Medium" at bounding box center [245, 701] width 105 height 11
click at [432, 190] on span "High" at bounding box center [426, 196] width 24 height 13
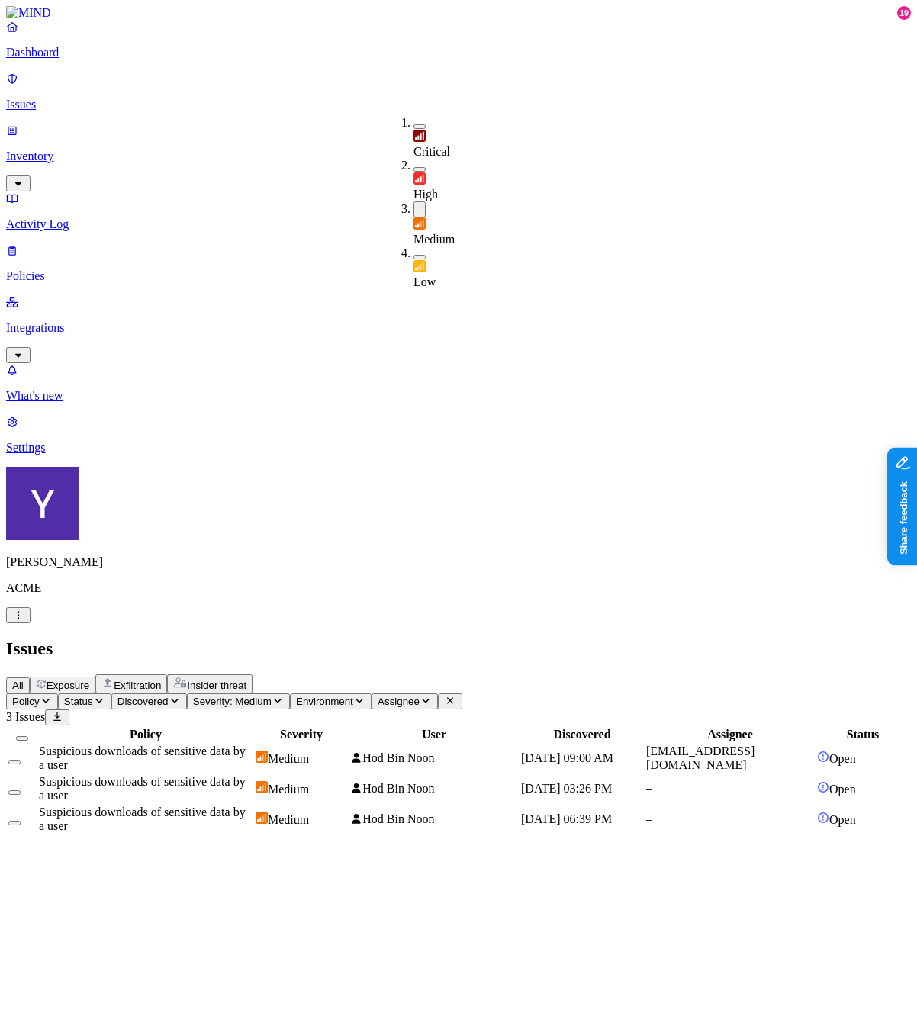
click at [430, 233] on span "Medium" at bounding box center [434, 239] width 41 height 13
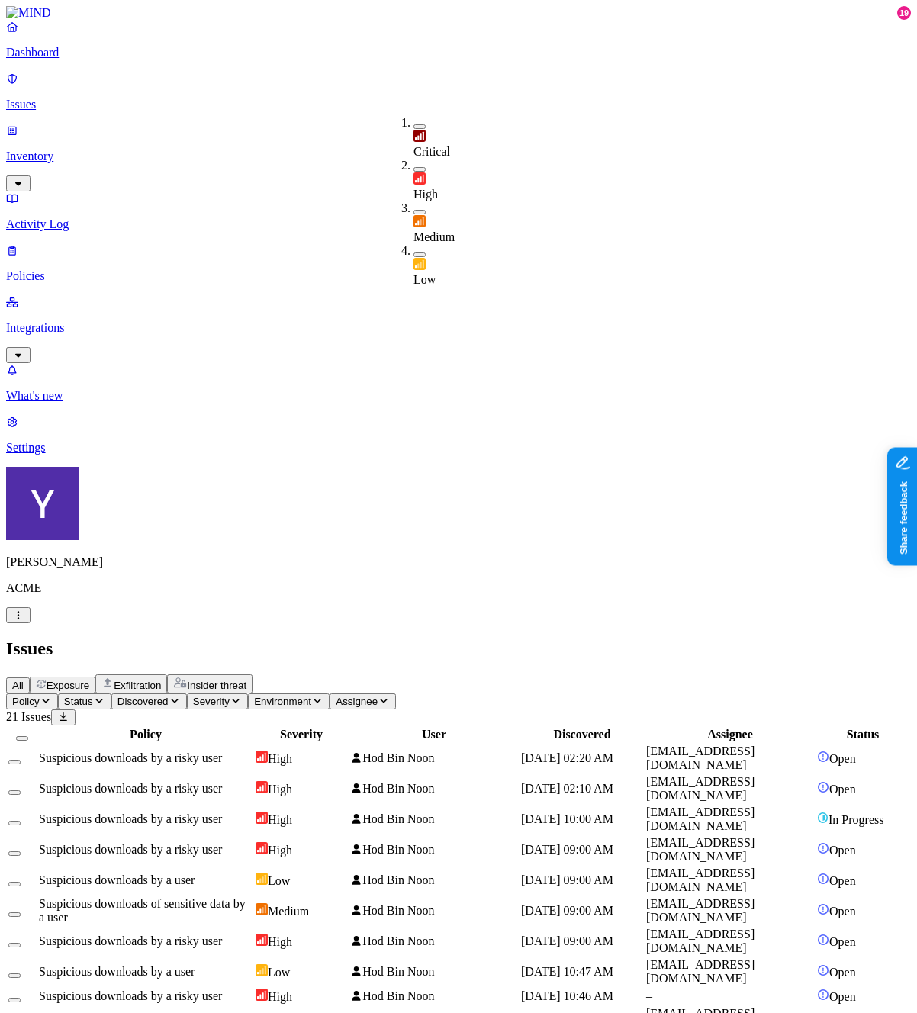
click at [662, 639] on h2 "Issues" at bounding box center [458, 649] width 905 height 21
click at [24, 680] on span "All" at bounding box center [17, 685] width 11 height 11
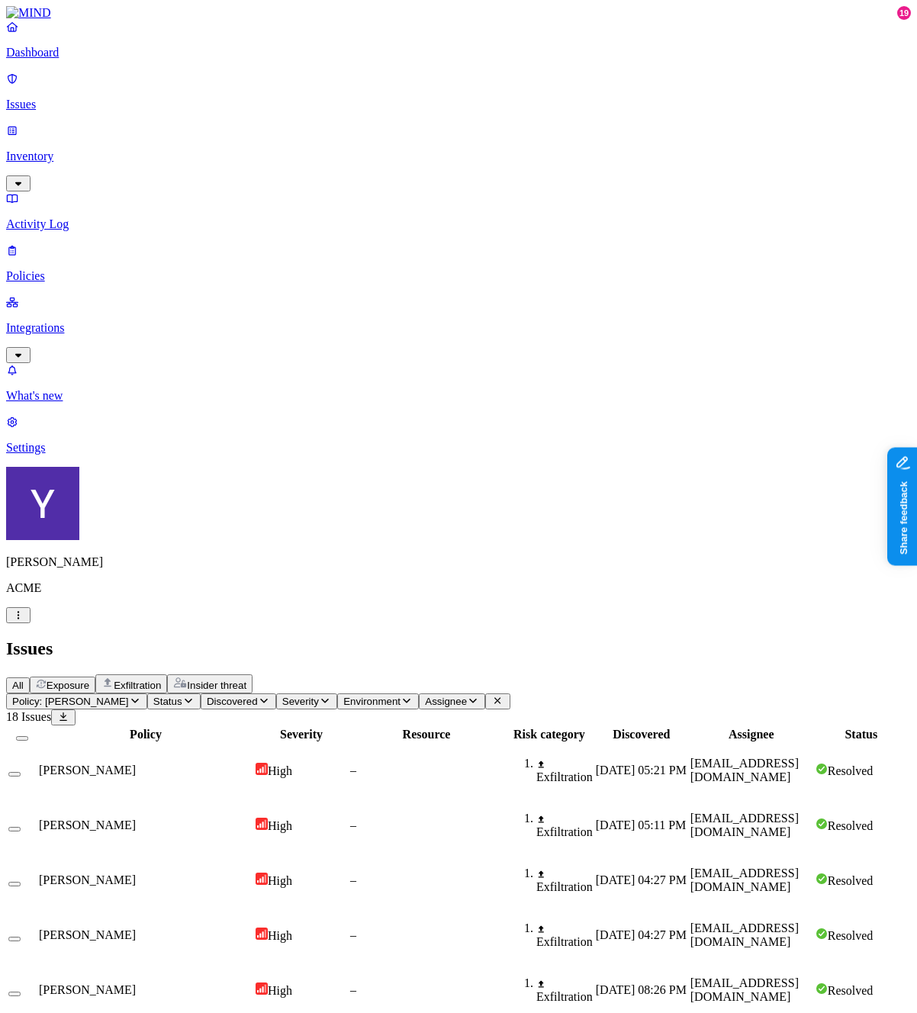
click at [319, 696] on span "Severity" at bounding box center [300, 701] width 37 height 11
click at [258, 696] on span "Discovered" at bounding box center [232, 701] width 51 height 11
click at [182, 696] on span "Status" at bounding box center [167, 701] width 29 height 11
click at [401, 696] on span "Environment" at bounding box center [371, 701] width 57 height 11
click at [467, 696] on span "Assignee" at bounding box center [446, 701] width 42 height 11
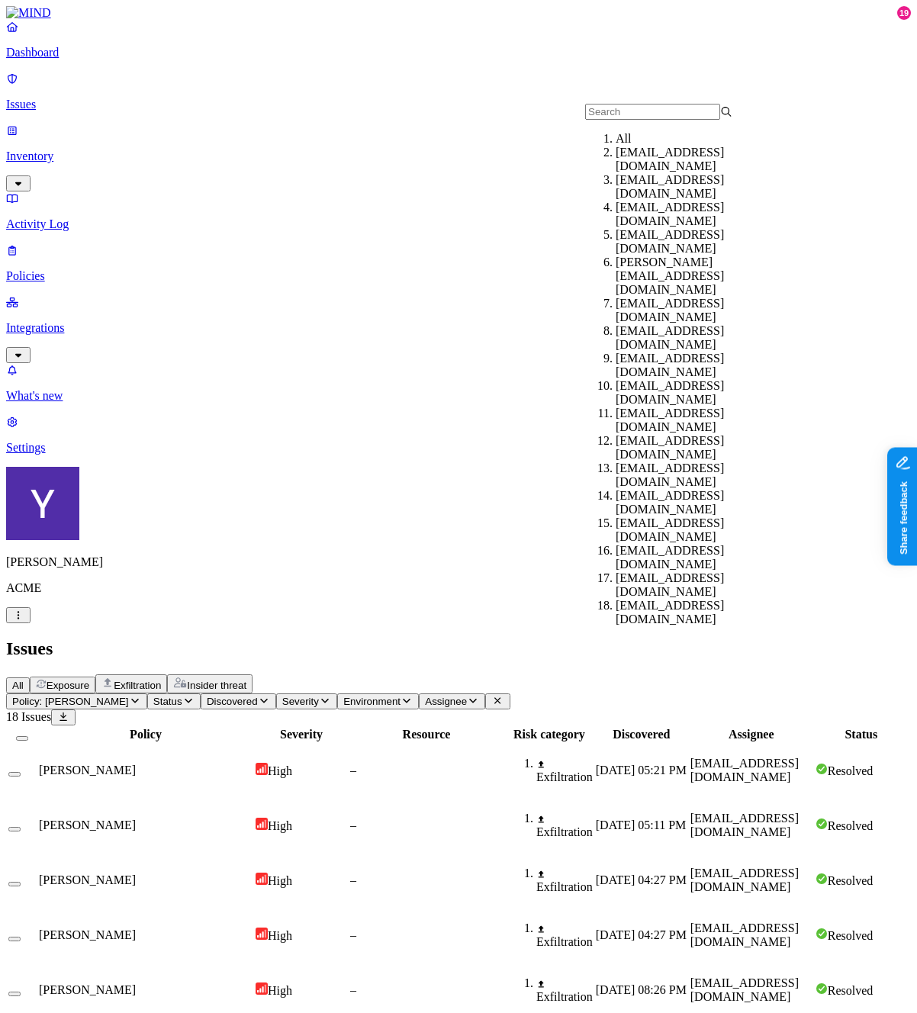
click at [129, 696] on span "Policy: [PERSON_NAME]" at bounding box center [70, 701] width 117 height 11
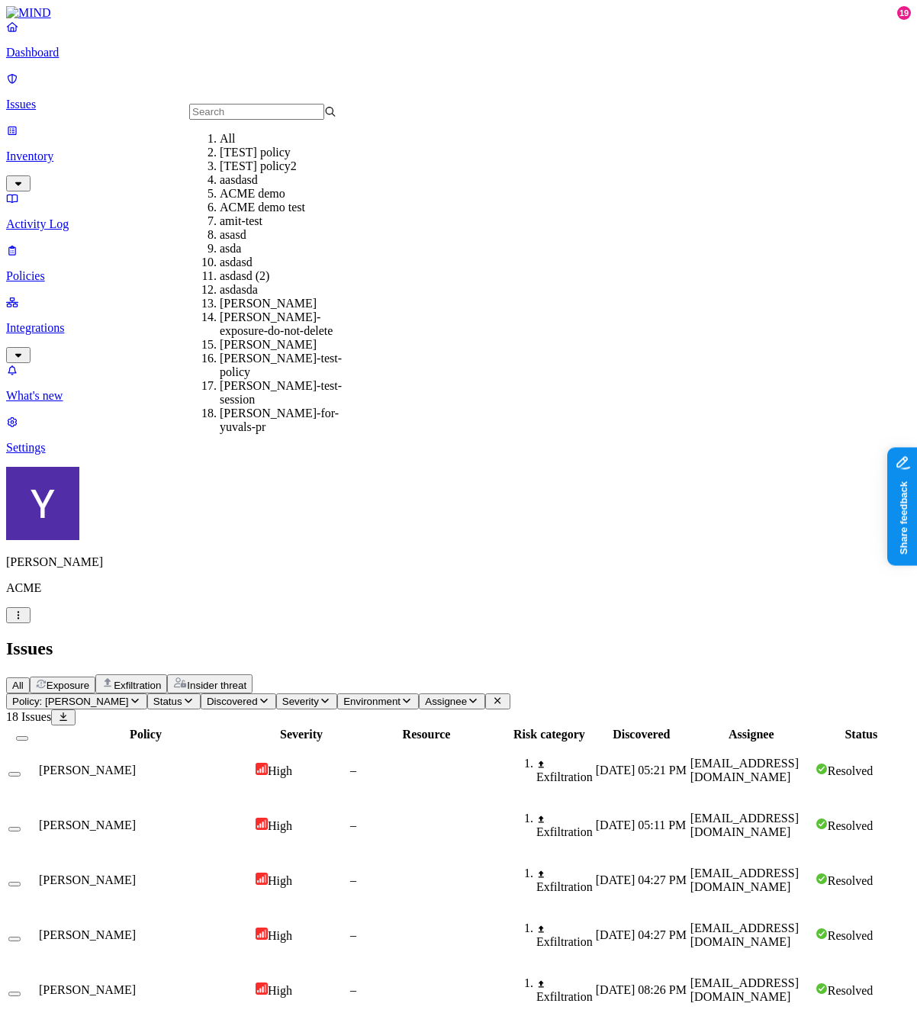
click at [89, 680] on span "Exposure" at bounding box center [68, 685] width 43 height 11
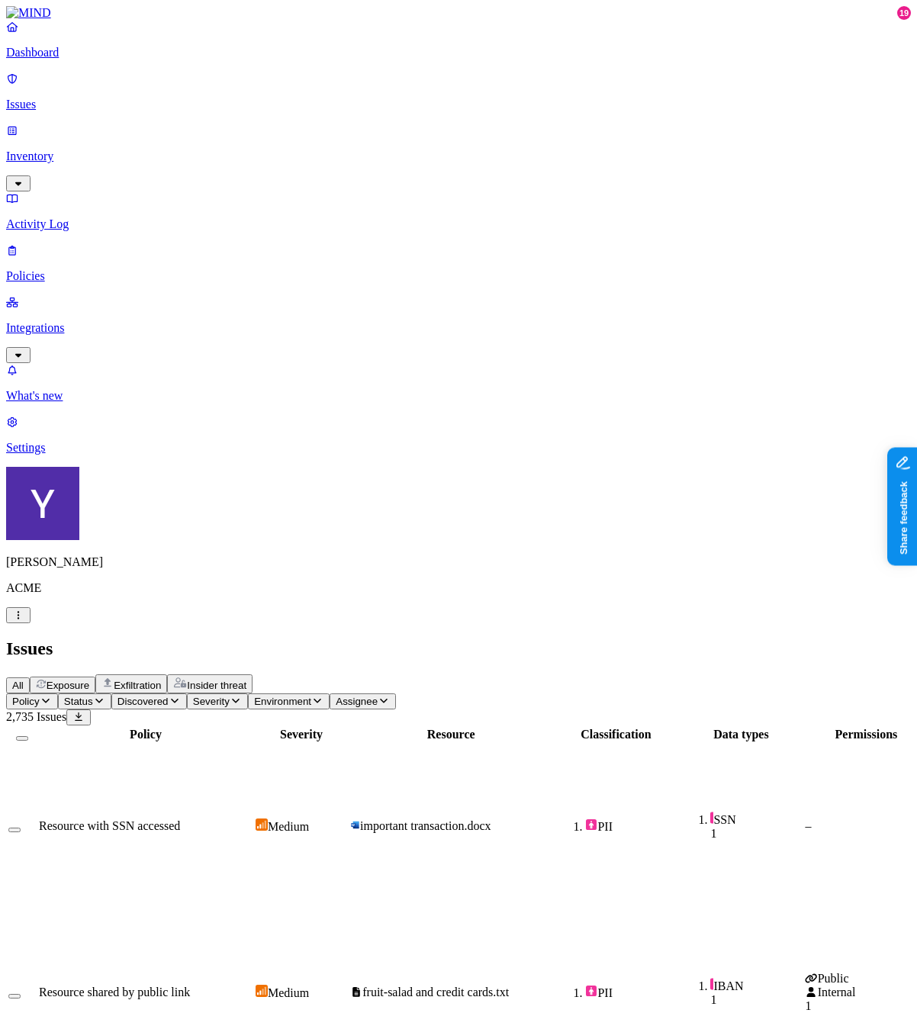
click at [169, 696] on span "Discovered" at bounding box center [143, 701] width 51 height 11
click at [230, 696] on span "Severity" at bounding box center [211, 701] width 37 height 11
click at [311, 696] on span "Environment" at bounding box center [282, 701] width 57 height 11
click at [378, 696] on span "Assignee" at bounding box center [357, 701] width 42 height 11
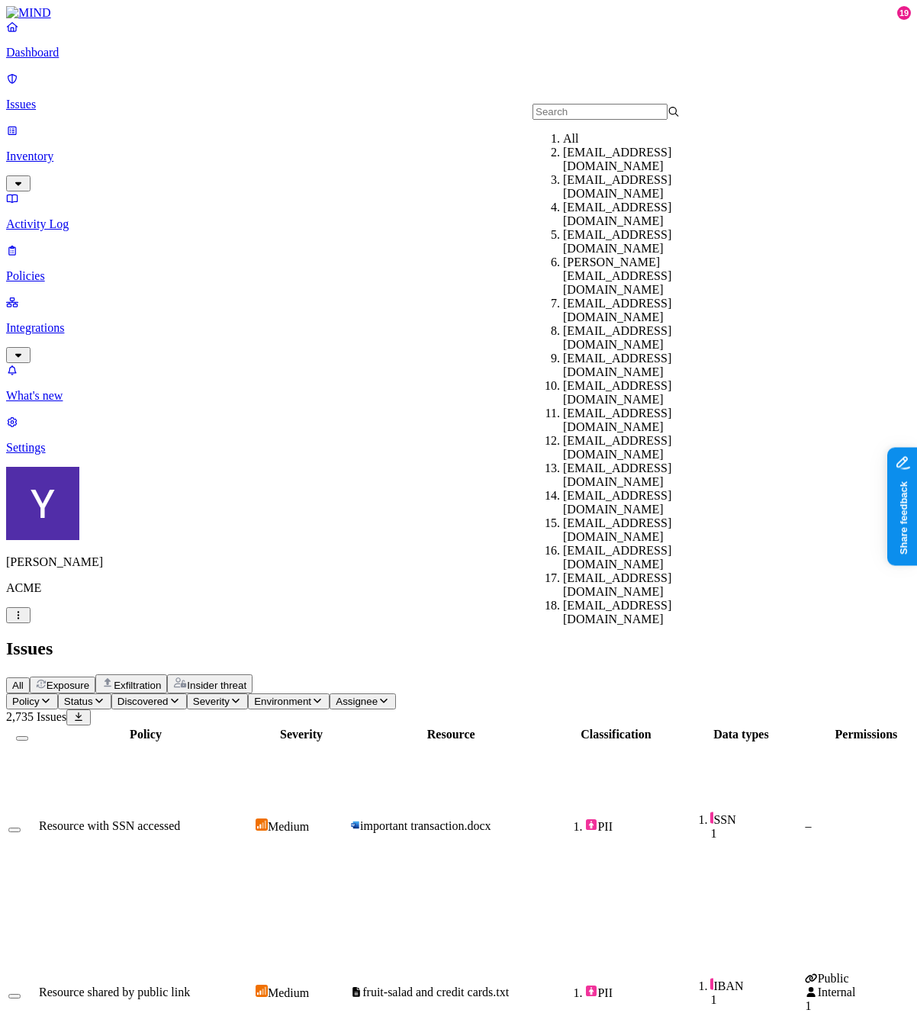
click at [161, 680] on span "Exfiltration" at bounding box center [137, 685] width 47 height 11
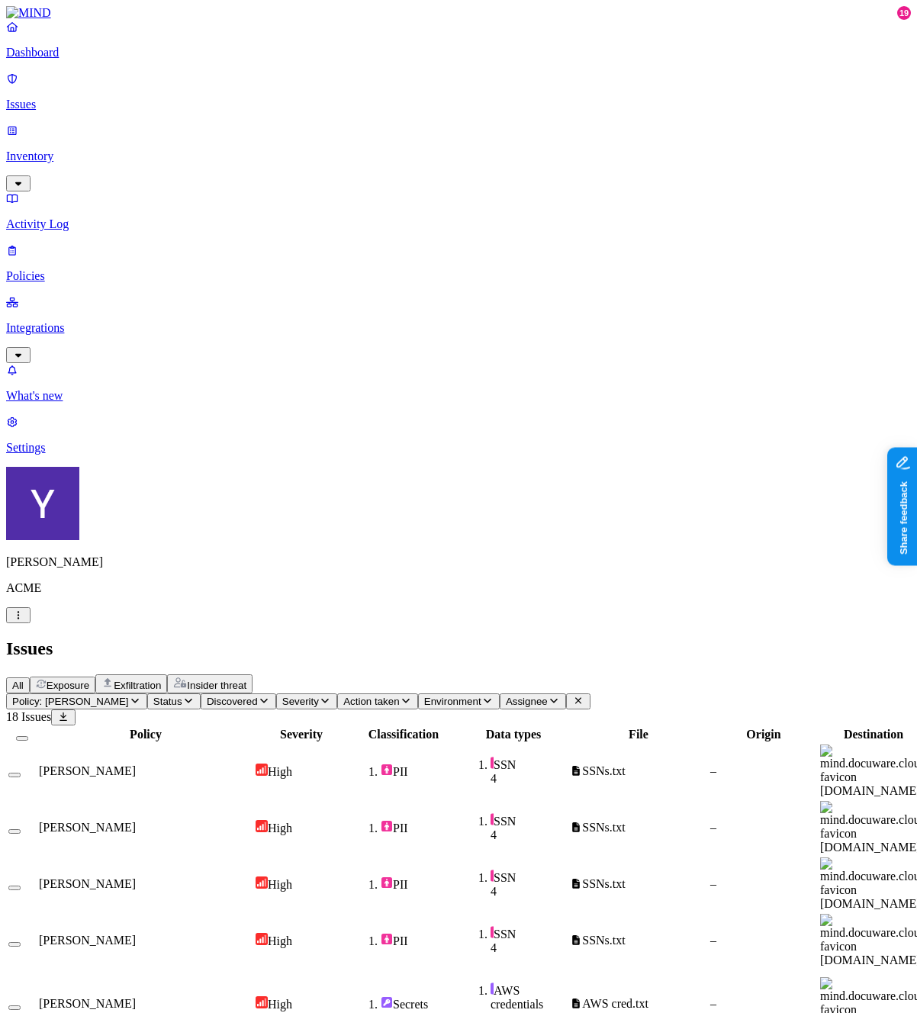
click at [399, 696] on span "Action taken" at bounding box center [371, 701] width 56 height 11
click at [481, 696] on span "Environment" at bounding box center [452, 701] width 57 height 11
click at [667, 694] on div "Policy: GREG TEST Status Discovered Severity Action taken Environment Assignee" at bounding box center [458, 702] width 905 height 16
click at [548, 696] on span "Assignee" at bounding box center [527, 701] width 42 height 11
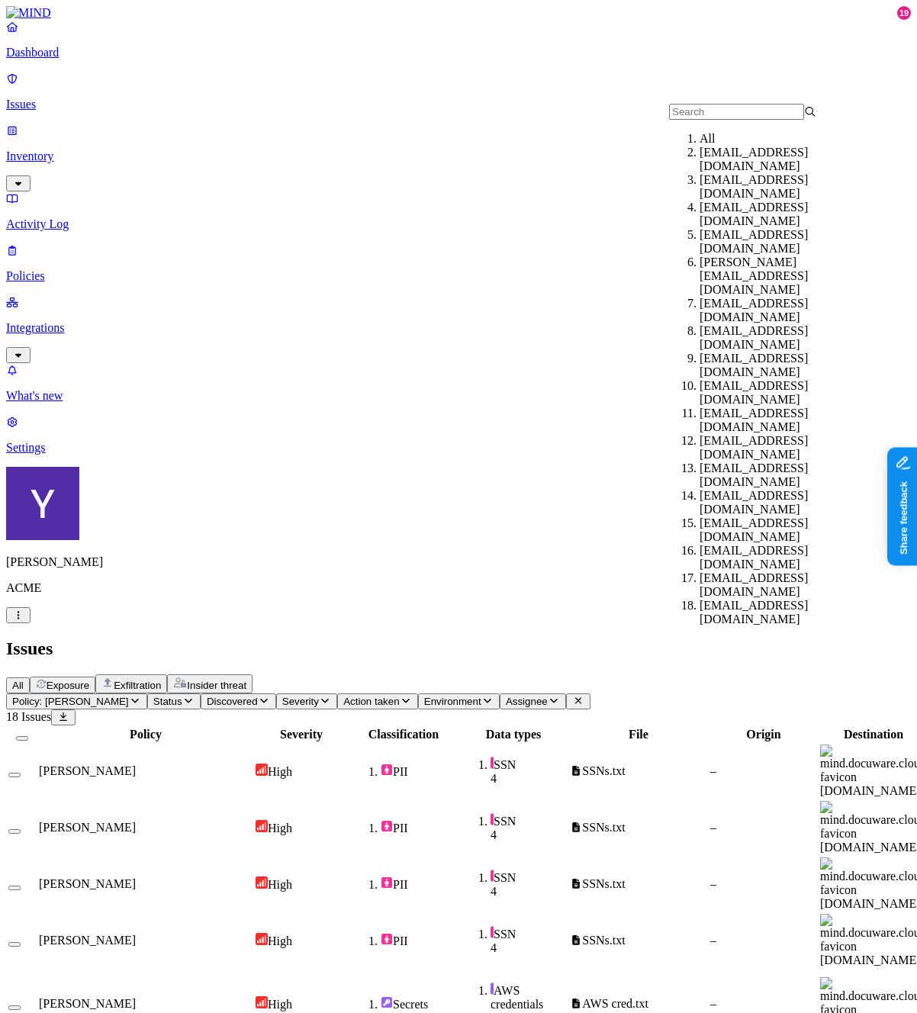
click at [258, 696] on span "Discovered" at bounding box center [232, 701] width 51 height 11
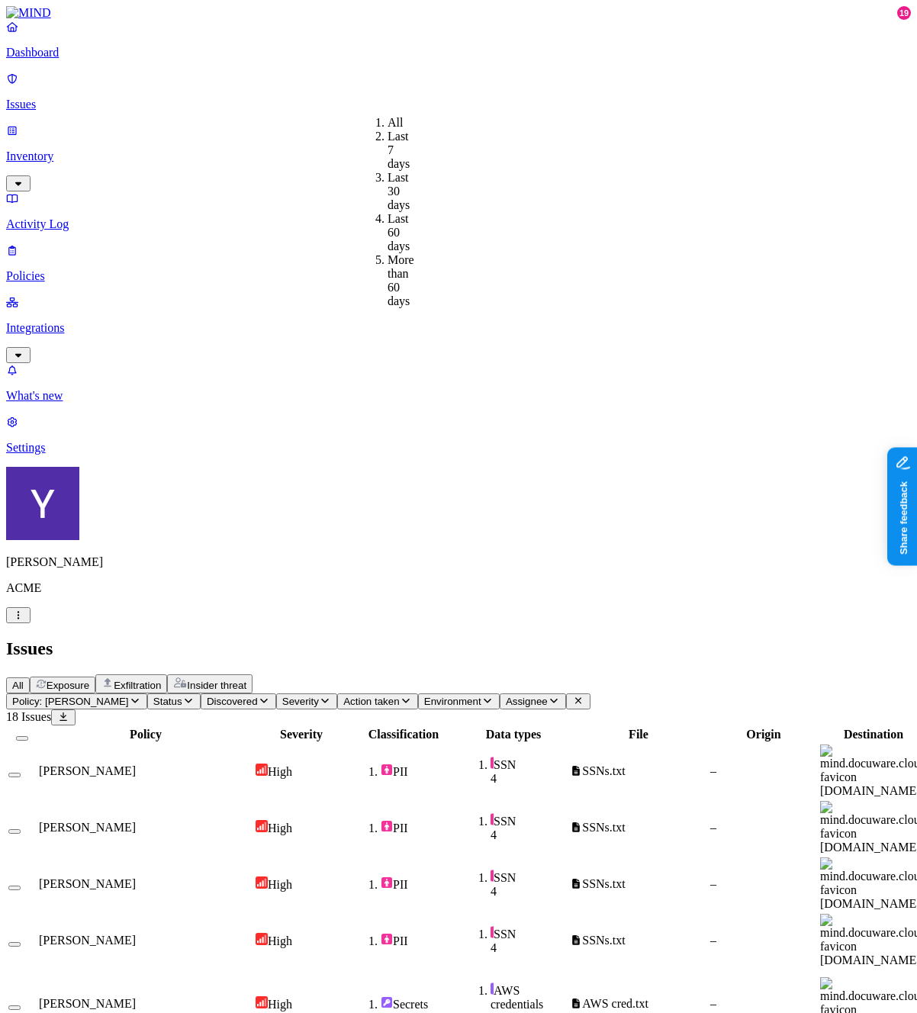
click at [319, 696] on span "Severity" at bounding box center [300, 701] width 37 height 11
click at [399, 696] on span "Action taken" at bounding box center [371, 701] width 56 height 11
click at [532, 124] on button "button" at bounding box center [538, 126] width 12 height 5
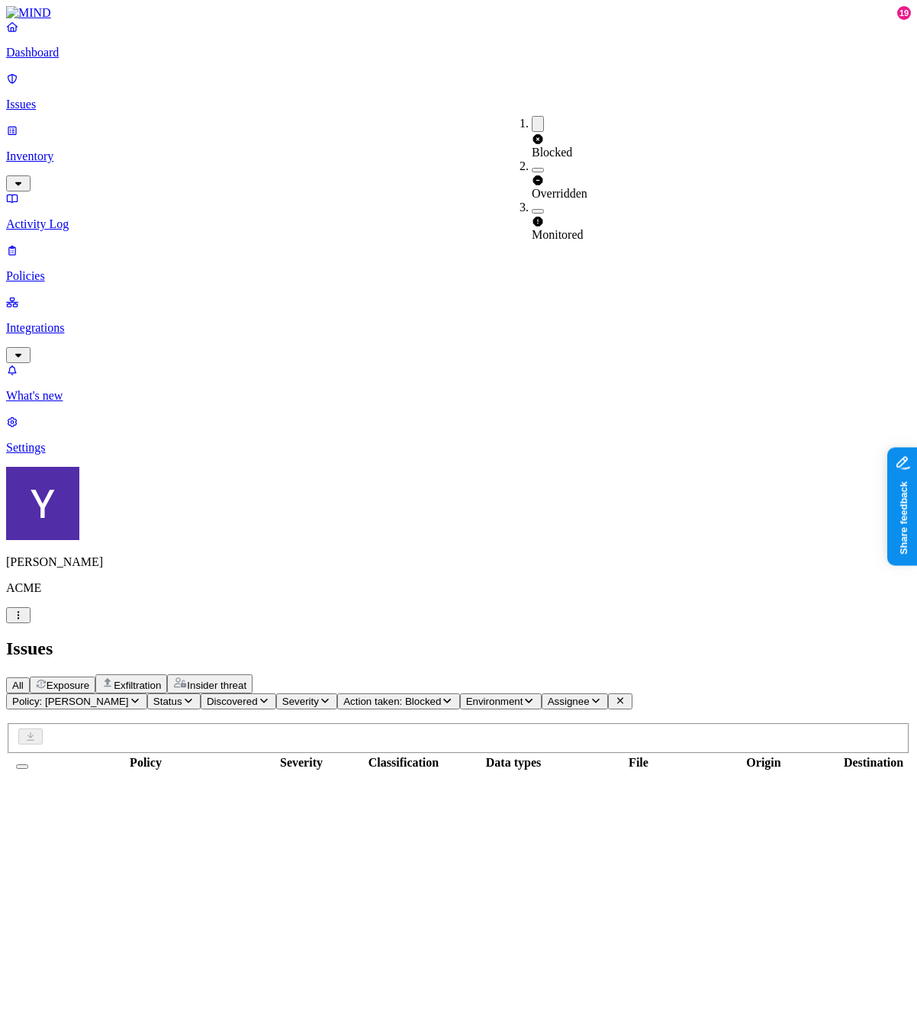
click at [532, 168] on button "button" at bounding box center [538, 170] width 12 height 5
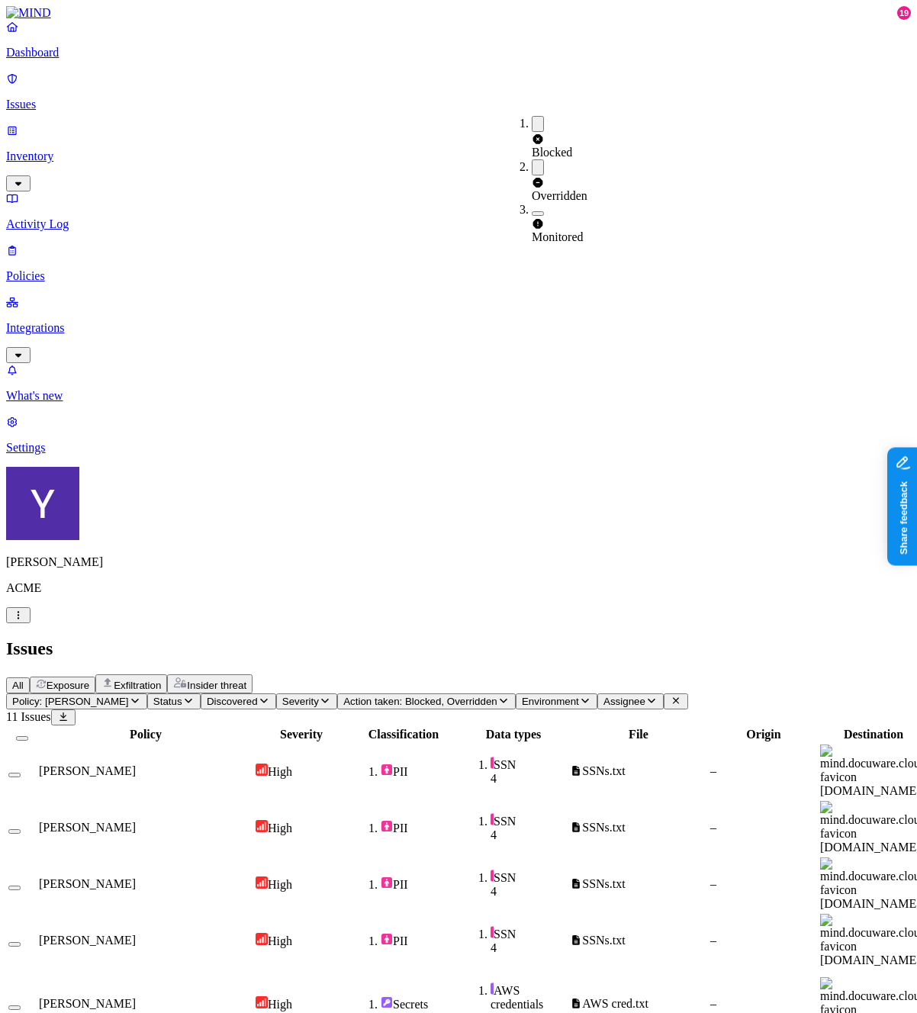
click at [579, 696] on span "Environment" at bounding box center [550, 701] width 57 height 11
click at [646, 696] on span "Assignee" at bounding box center [625, 701] width 42 height 11
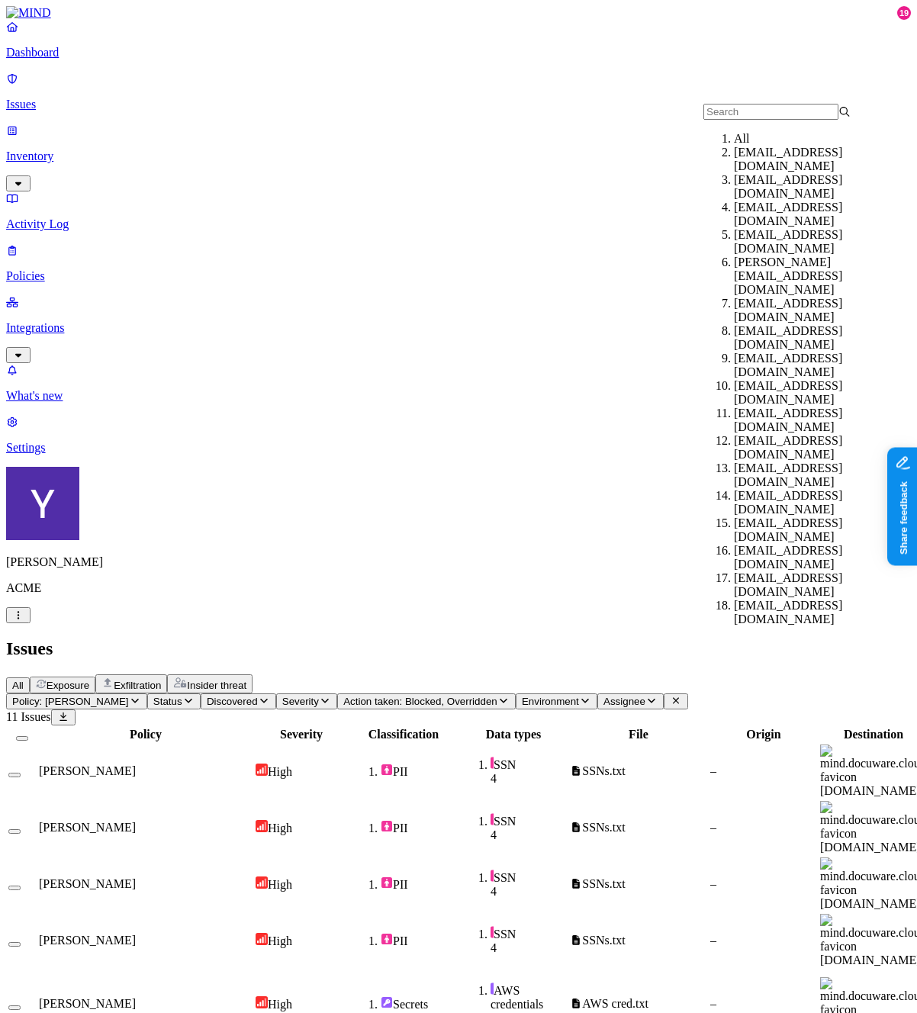
click at [646, 696] on span "Assignee" at bounding box center [625, 701] width 42 height 11
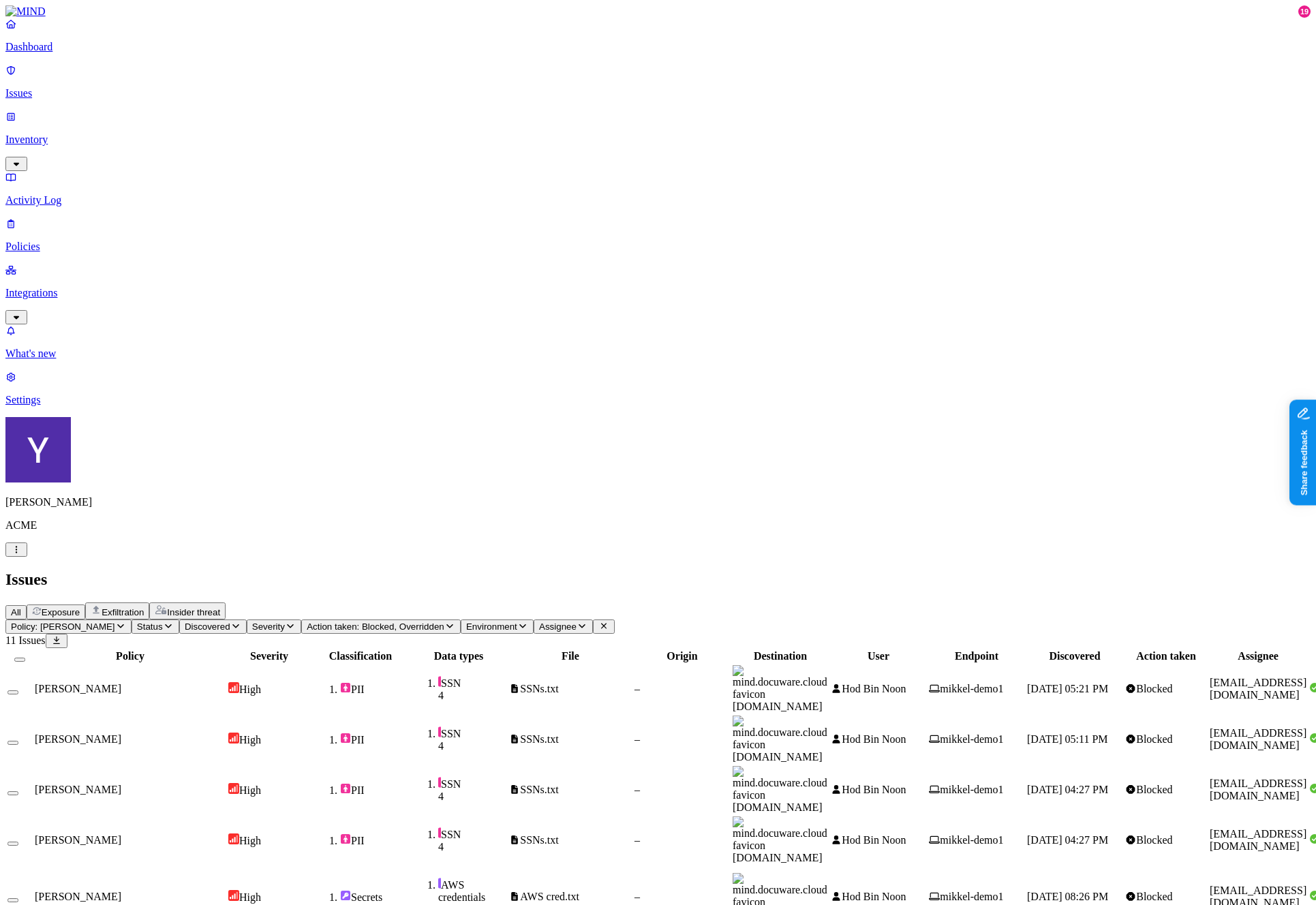
click at [444, 622] on span "Action taken: Blocked, Overridden" at bounding box center [375, 626] width 138 height 10
click at [475, 112] on button "button" at bounding box center [481, 111] width 11 height 14
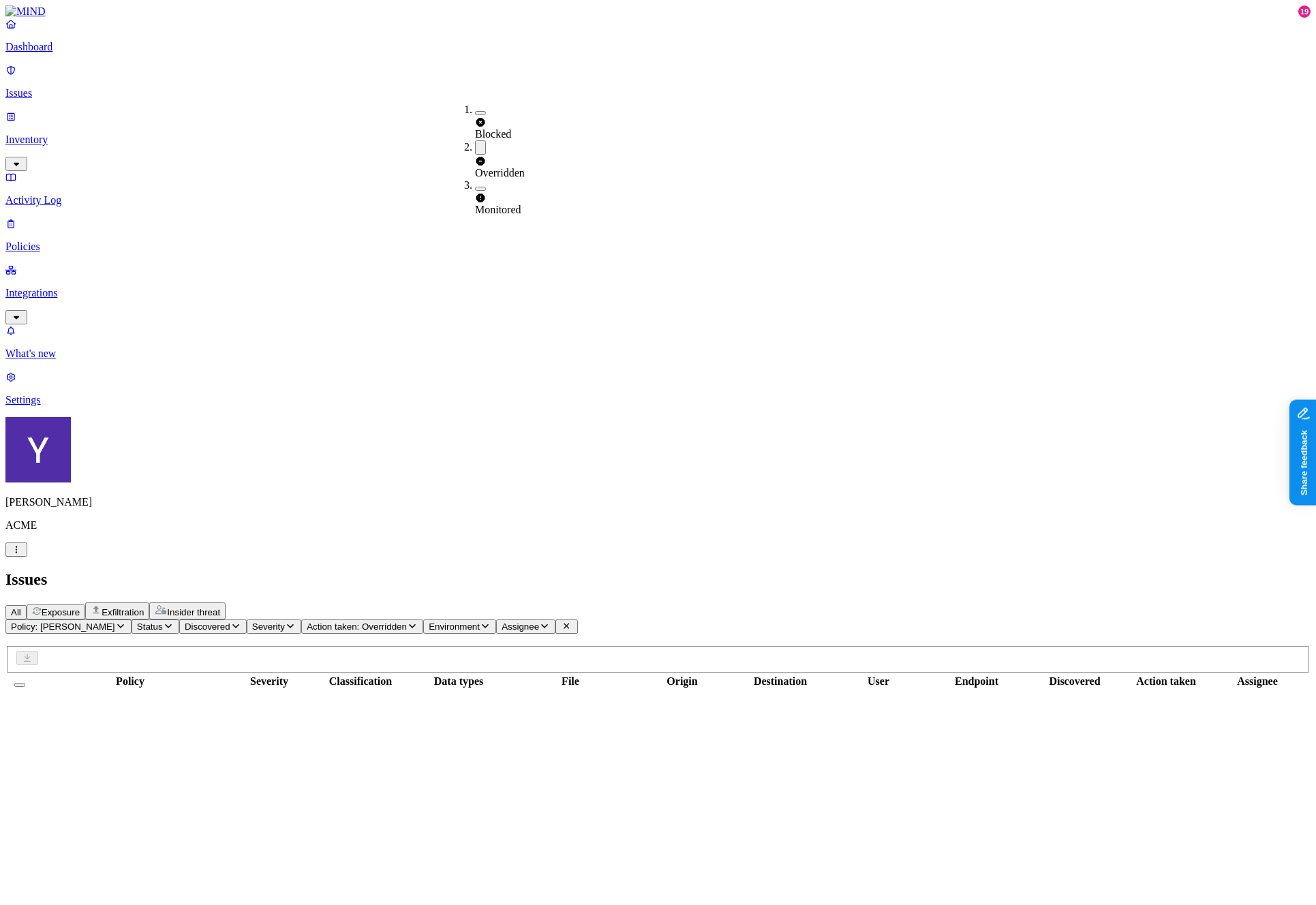
click at [475, 140] on button "button" at bounding box center [481, 147] width 11 height 14
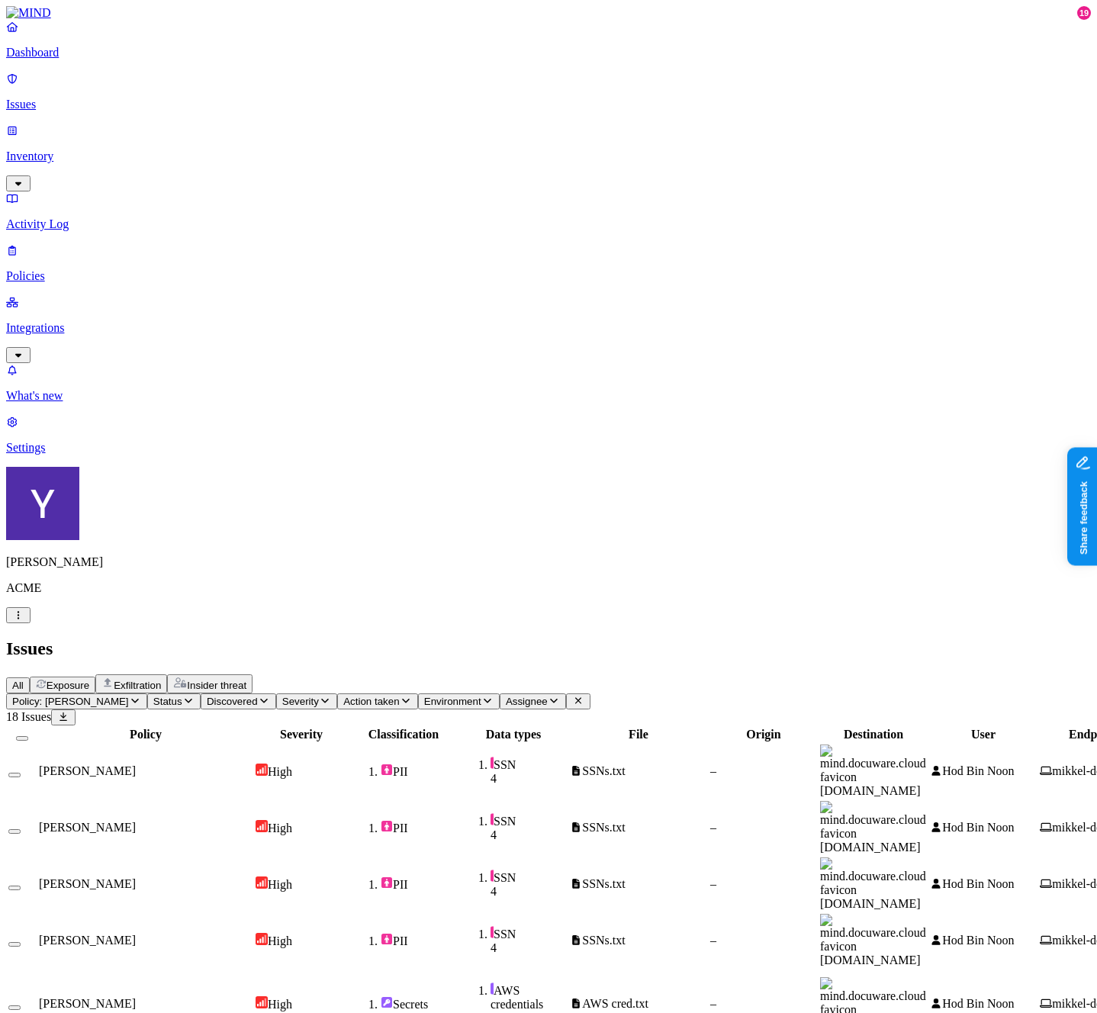
click at [161, 680] on span "Exfiltration" at bounding box center [137, 685] width 47 height 11
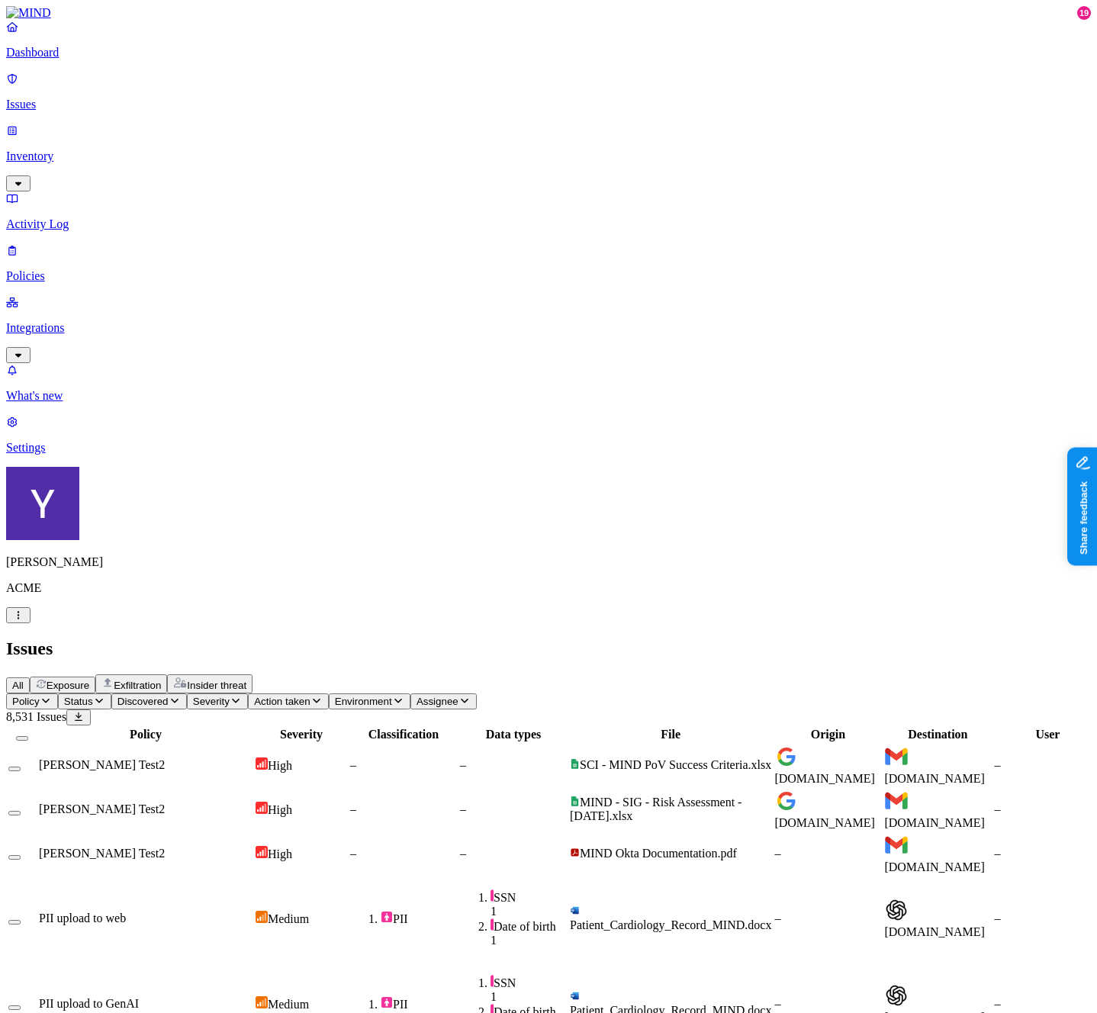
click at [246, 680] on span "Insider threat" at bounding box center [217, 685] width 60 height 11
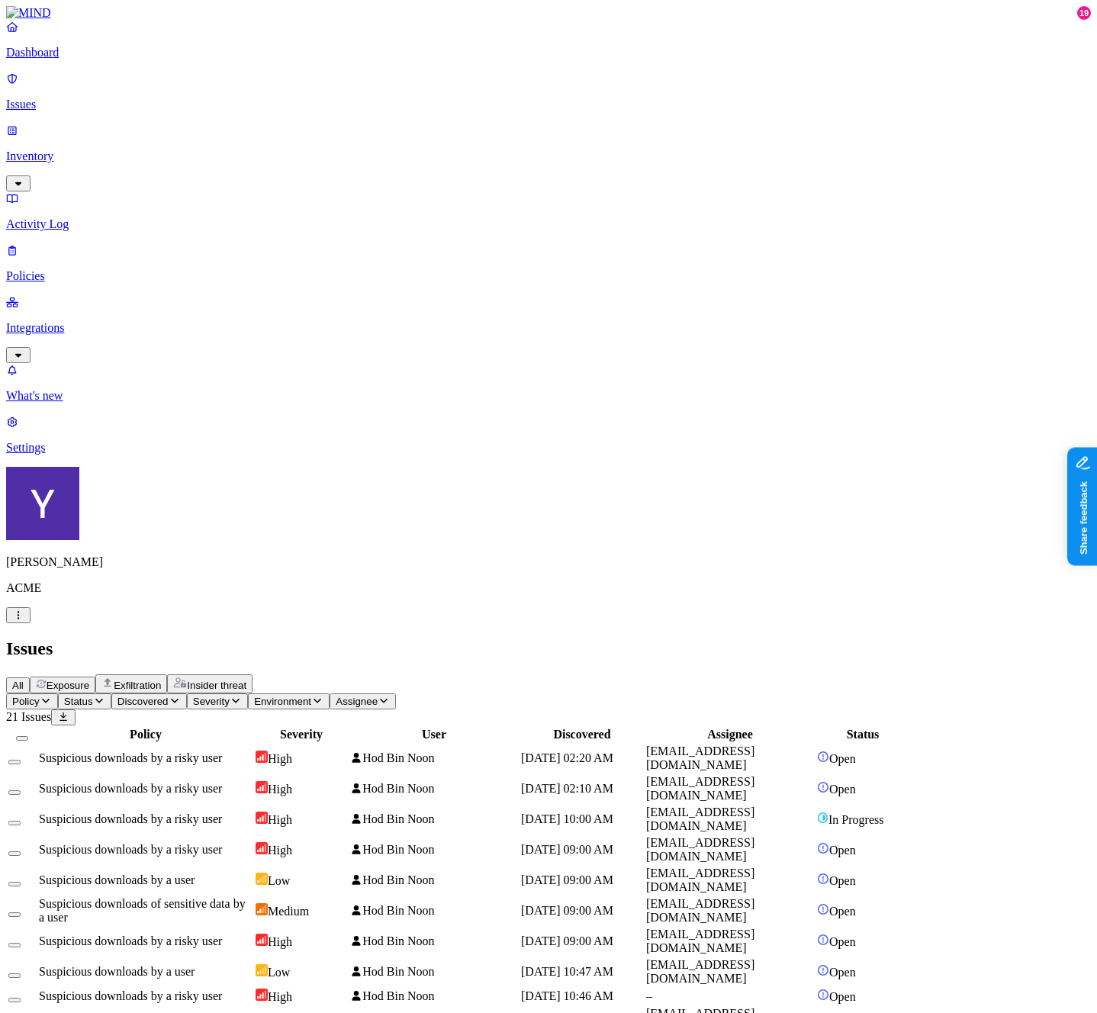
click at [24, 680] on span "All" at bounding box center [17, 685] width 11 height 11
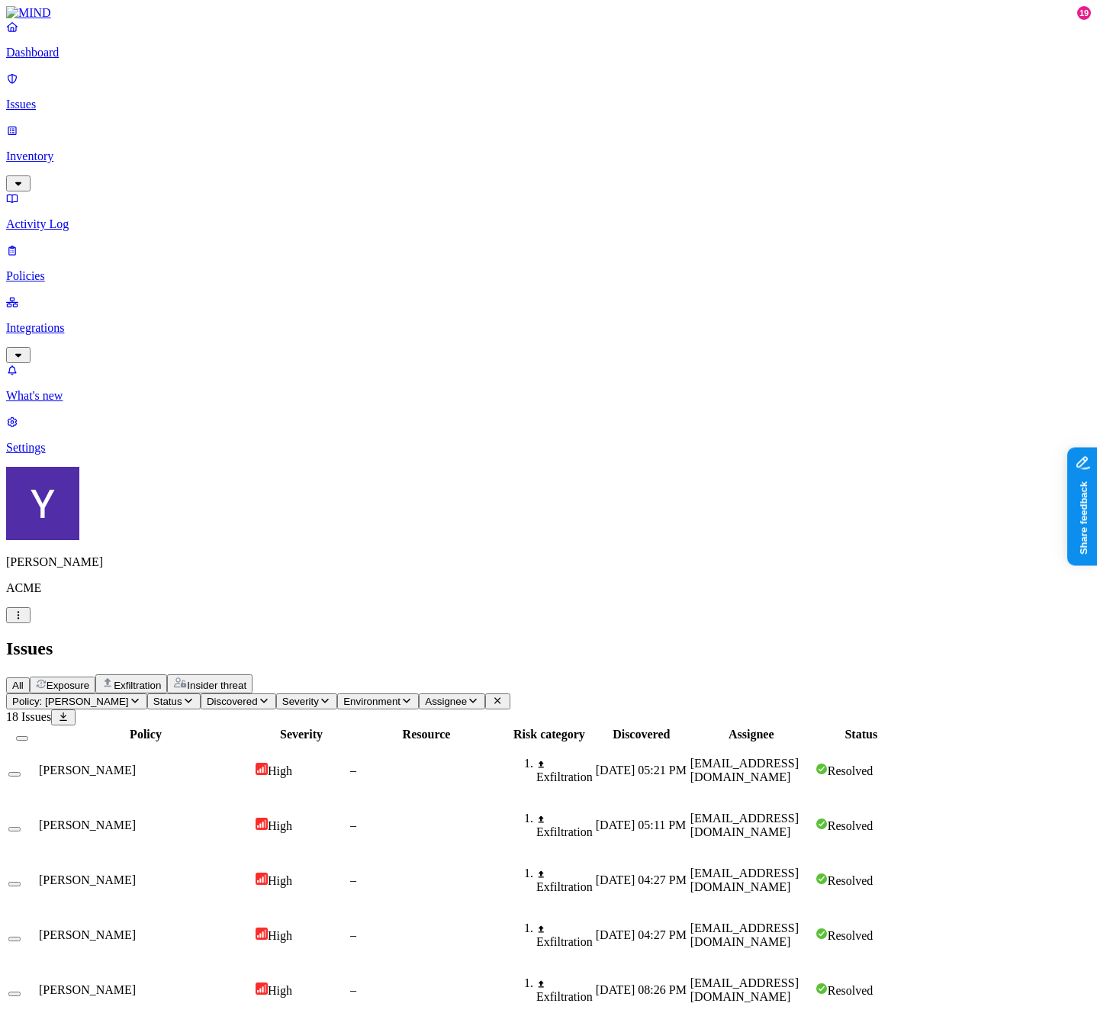
click at [246, 680] on span "Insider threat" at bounding box center [217, 685] width 60 height 11
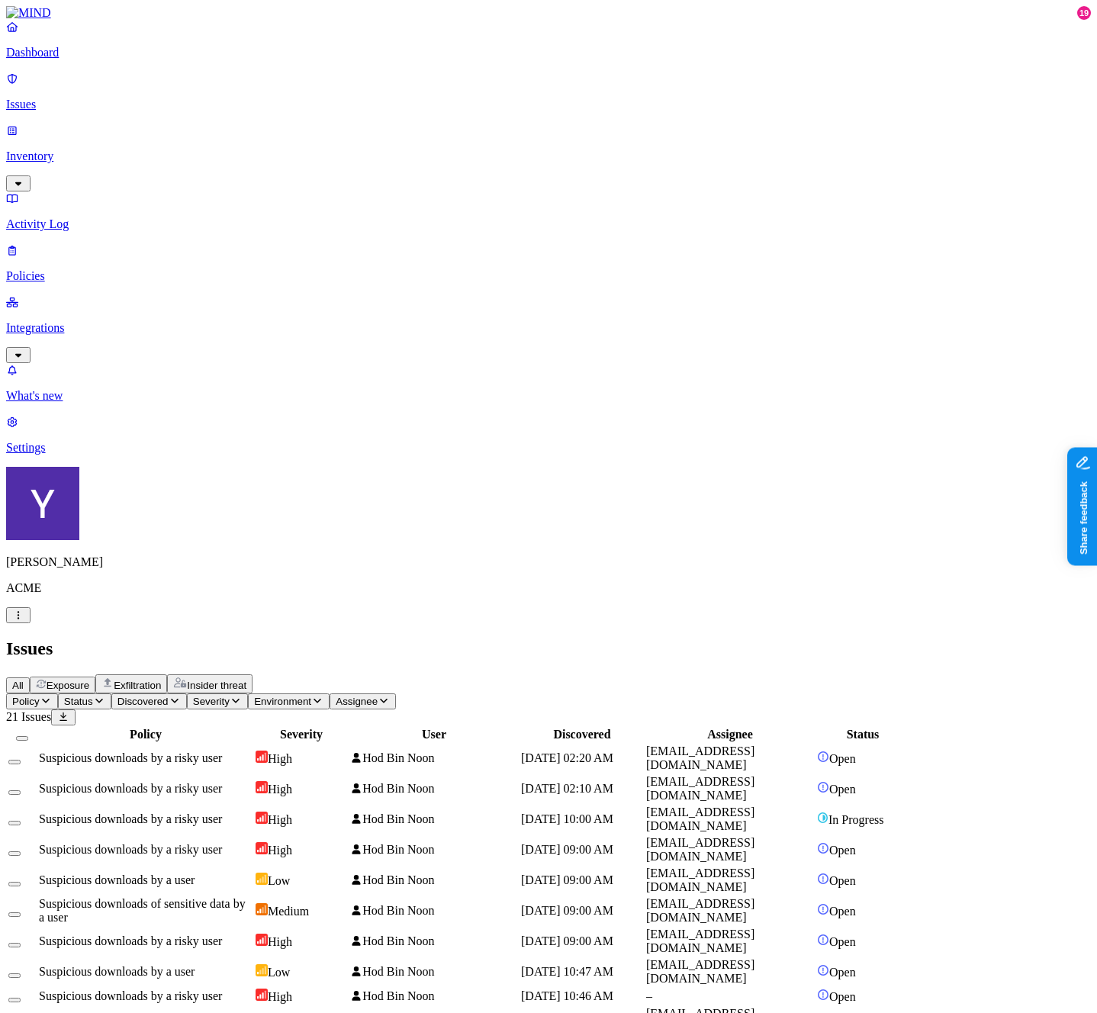
click at [311, 696] on span "Environment" at bounding box center [282, 701] width 57 height 11
click at [40, 696] on span "Policy" at bounding box center [25, 701] width 27 height 11
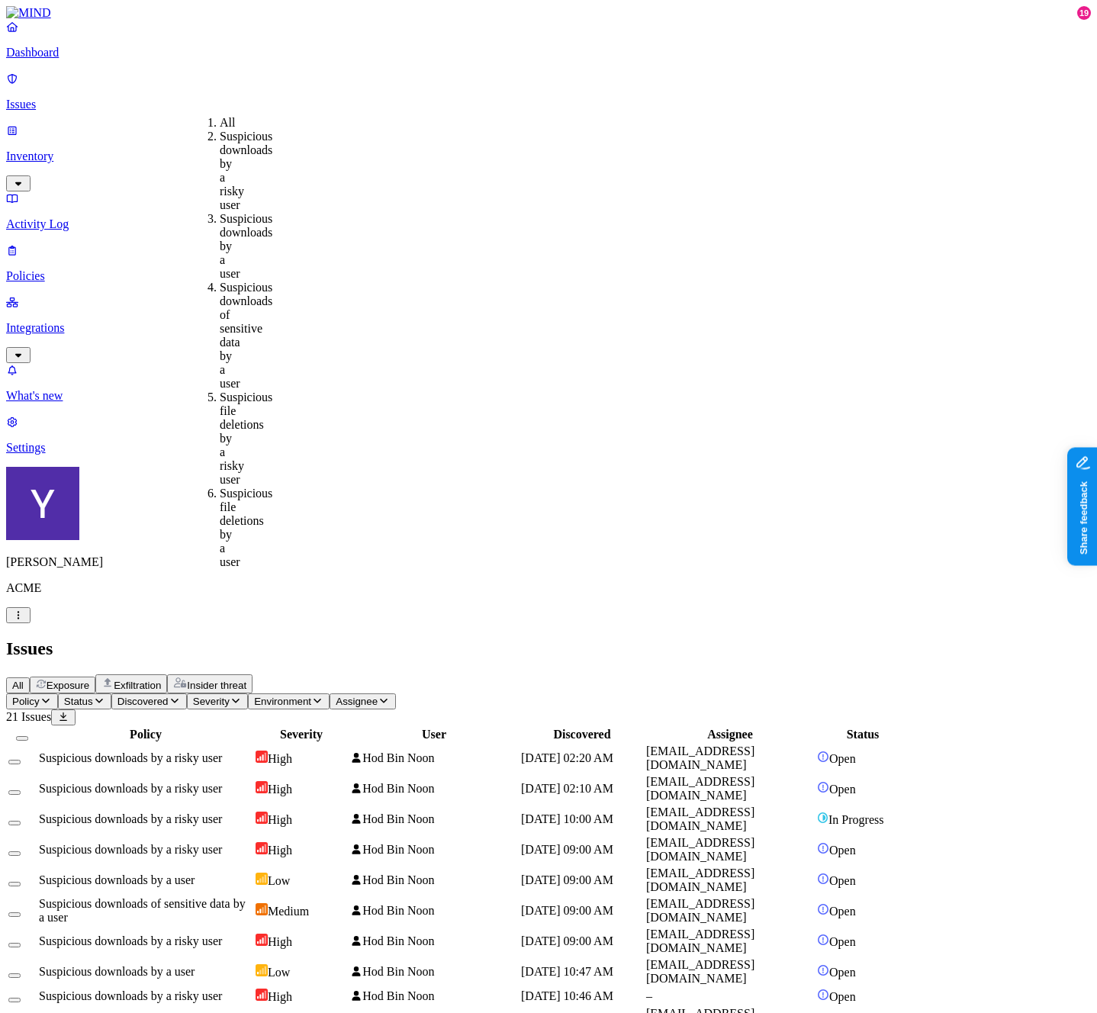
click at [169, 696] on span "Discovered" at bounding box center [143, 701] width 51 height 11
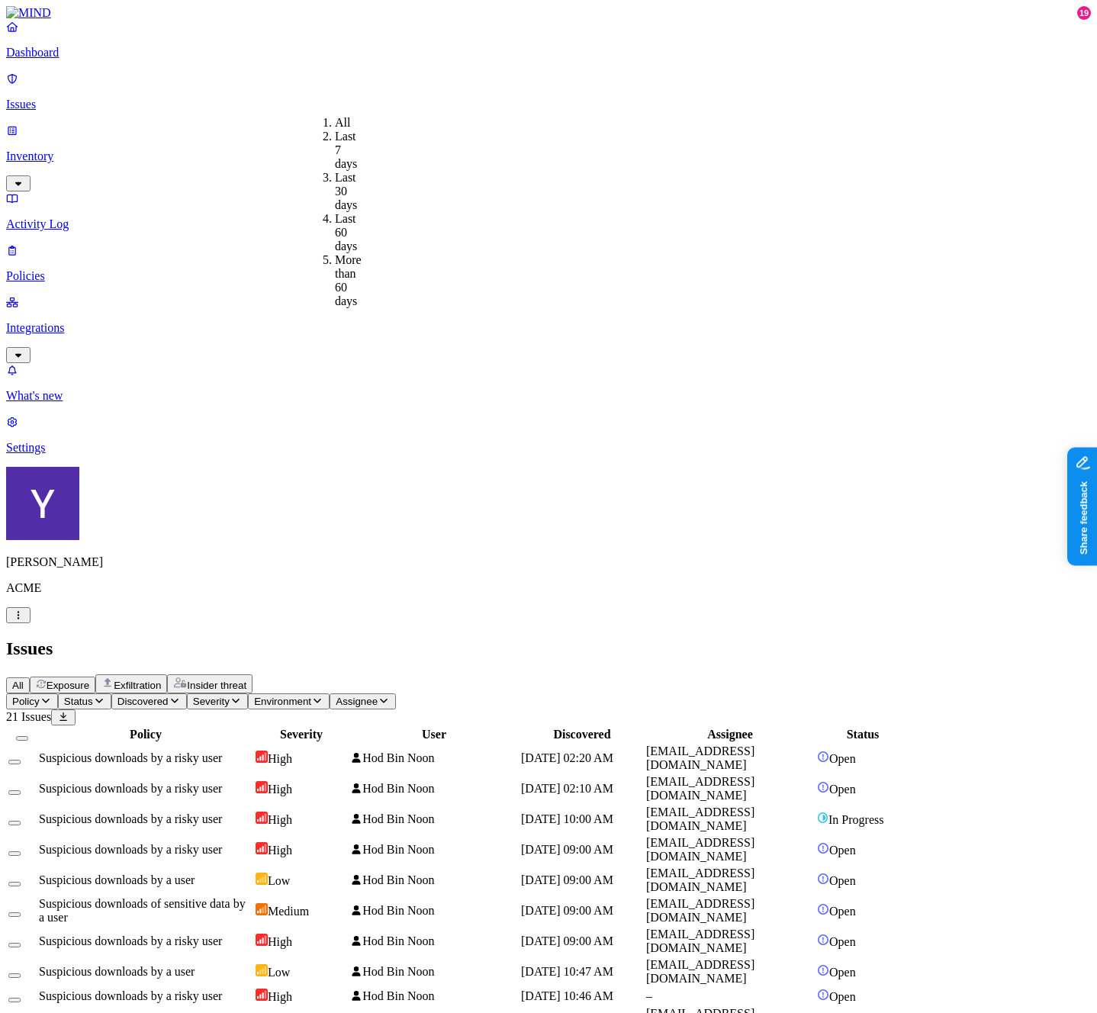
click at [230, 696] on span "Severity" at bounding box center [211, 701] width 37 height 11
click at [161, 680] on span "Exfiltration" at bounding box center [137, 685] width 47 height 11
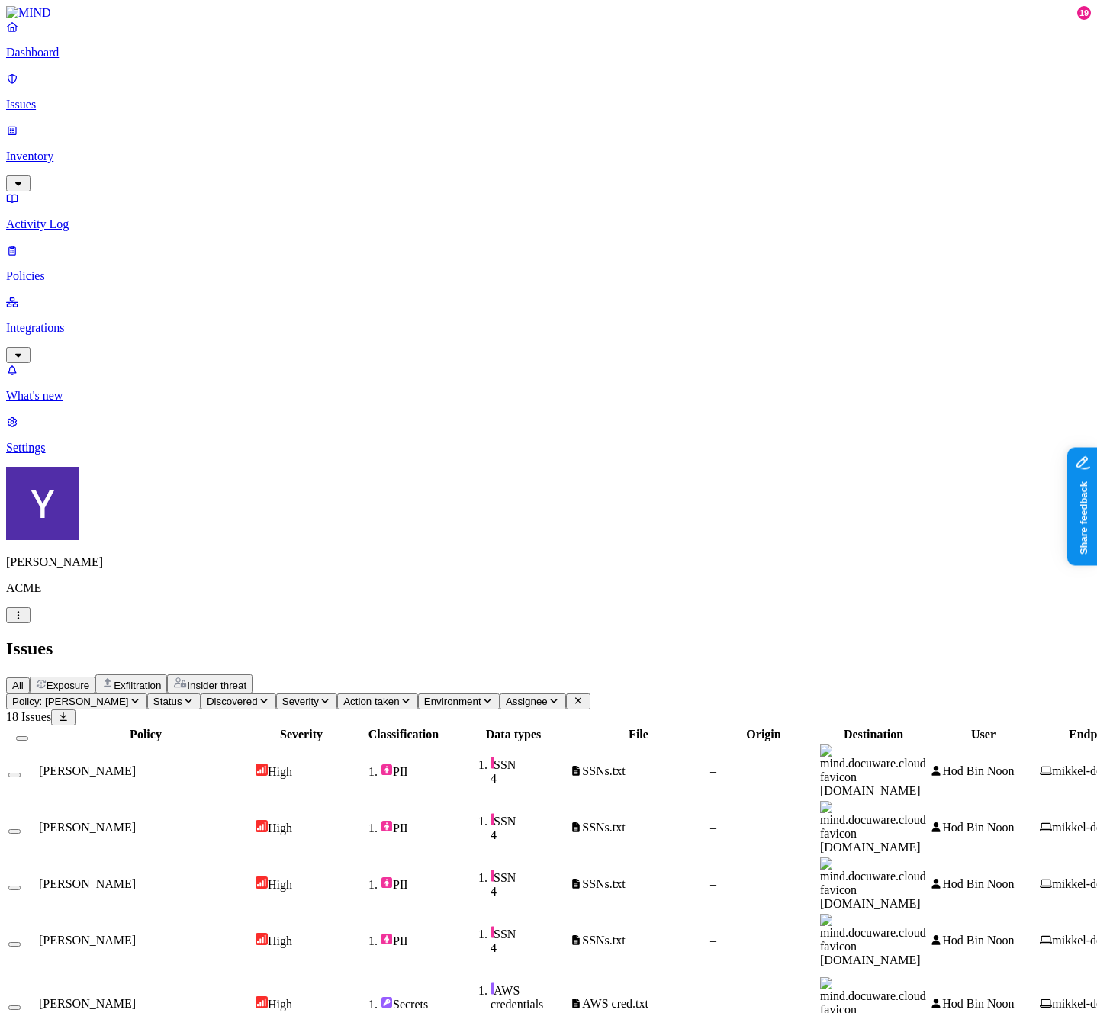
click at [399, 696] on span "Action taken" at bounding box center [371, 701] width 56 height 11
click at [532, 124] on button "button" at bounding box center [538, 126] width 12 height 5
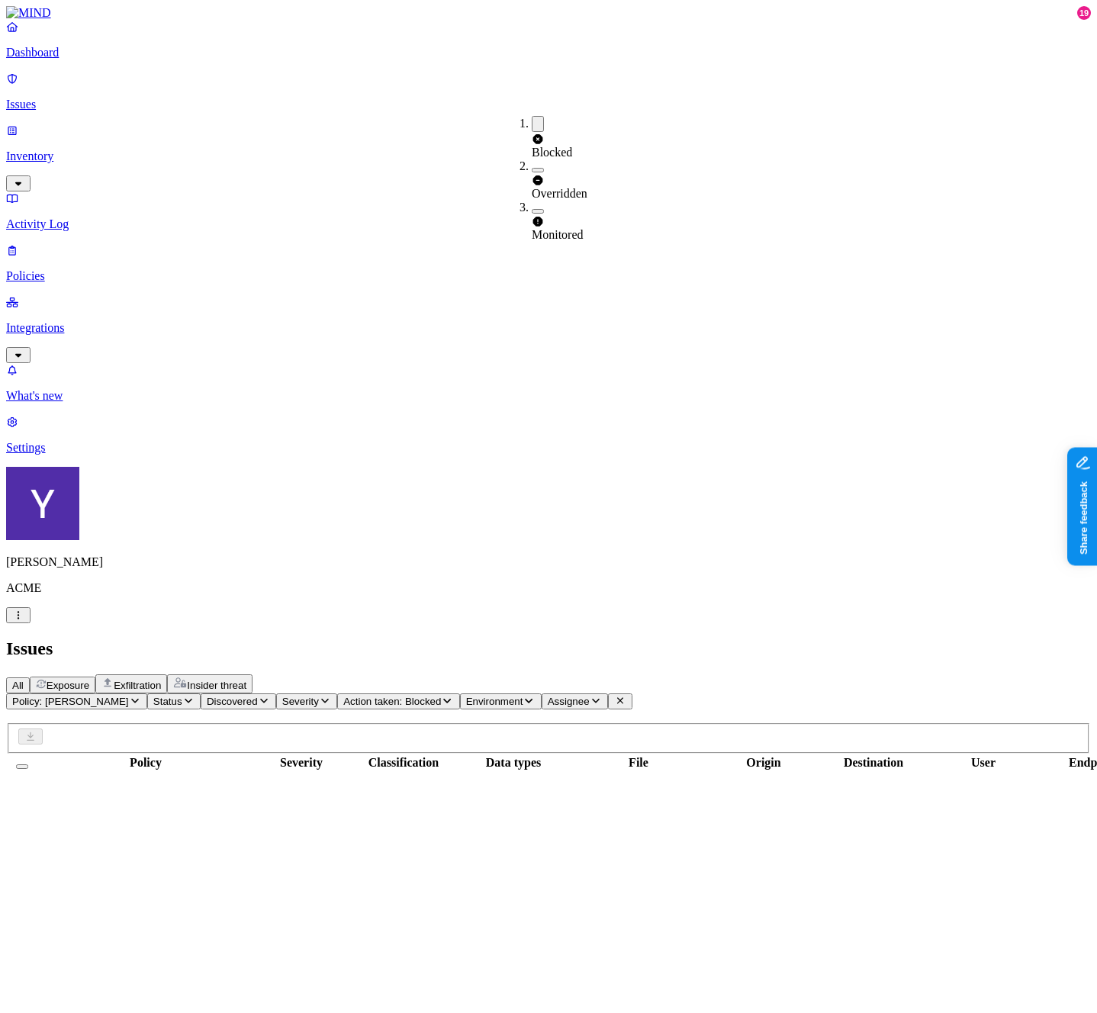
click at [532, 168] on button "button" at bounding box center [538, 170] width 12 height 5
